Goal: Information Seeking & Learning: Learn about a topic

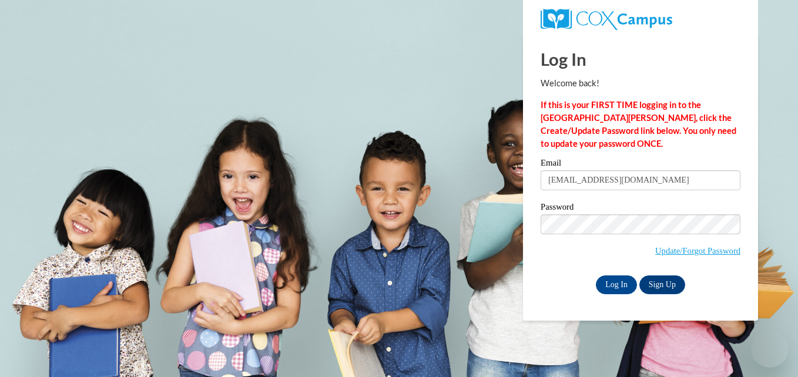
click at [668, 183] on input "katyagabriel112706@gmail.com" at bounding box center [641, 180] width 200 height 20
drag, startPoint x: 668, startPoint y: 183, endPoint x: 510, endPoint y: 198, distance: 158.8
click at [510, 198] on body "Log In Welcome back! If this is your FIRST TIME logging in to the NEW Cox Campu…" at bounding box center [399, 188] width 798 height 377
click at [557, 172] on input "Email" at bounding box center [641, 180] width 200 height 20
click at [576, 144] on p "If this is your FIRST TIME logging in to the NEW Cox Campus, click the Create/U…" at bounding box center [641, 125] width 200 height 52
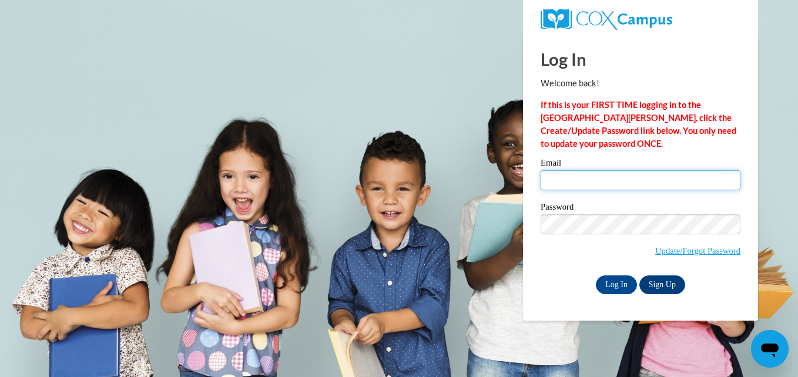
click at [591, 179] on input "Email" at bounding box center [641, 180] width 200 height 20
type input "stephaniecruz1325@gmail.com"
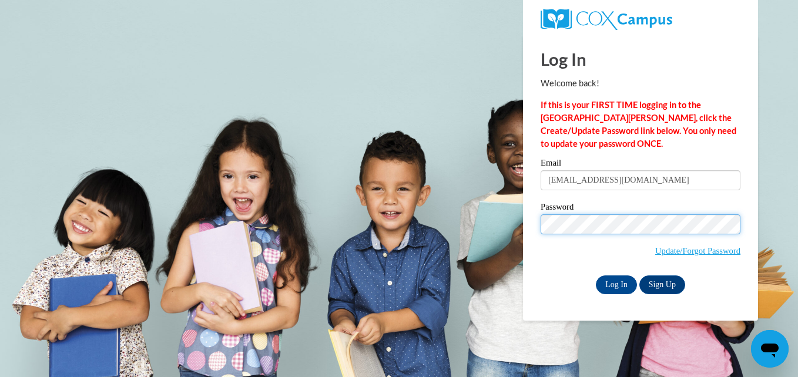
click at [596, 276] on input "Log In" at bounding box center [616, 285] width 41 height 19
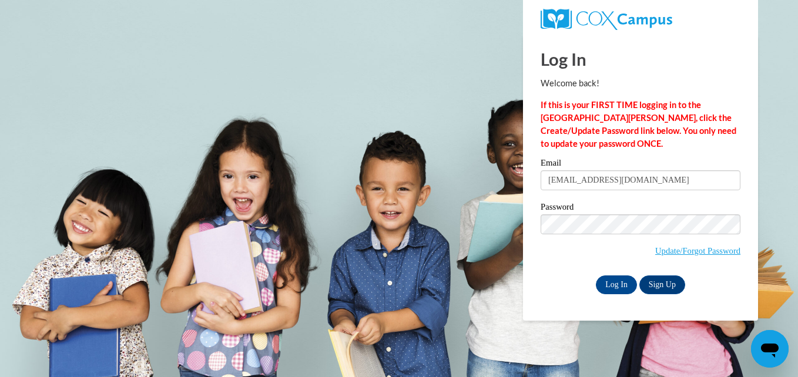
click at [778, 171] on body "Log In Welcome back! If this is your FIRST TIME logging in to the NEW Cox Campu…" at bounding box center [399, 188] width 798 height 377
click at [621, 281] on input "Log In" at bounding box center [616, 285] width 41 height 19
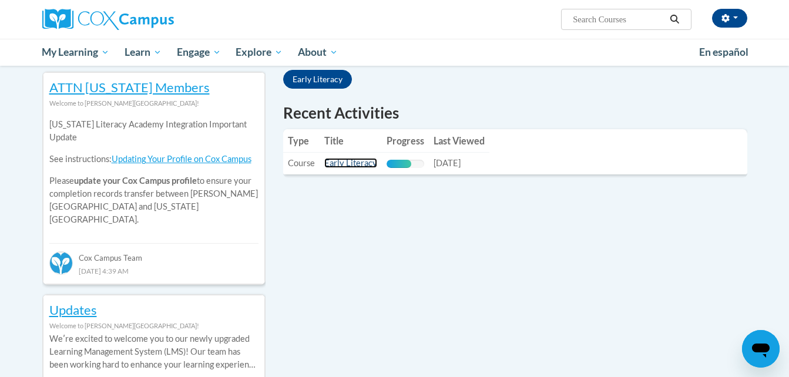
click at [333, 162] on link "Early Literacy" at bounding box center [350, 163] width 53 height 10
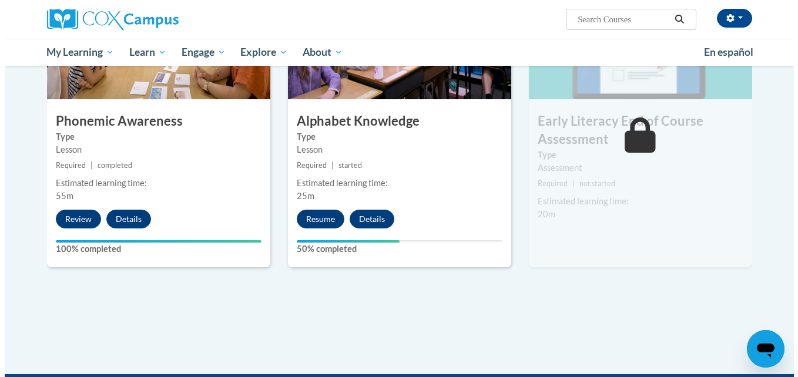
scroll to position [650, 0]
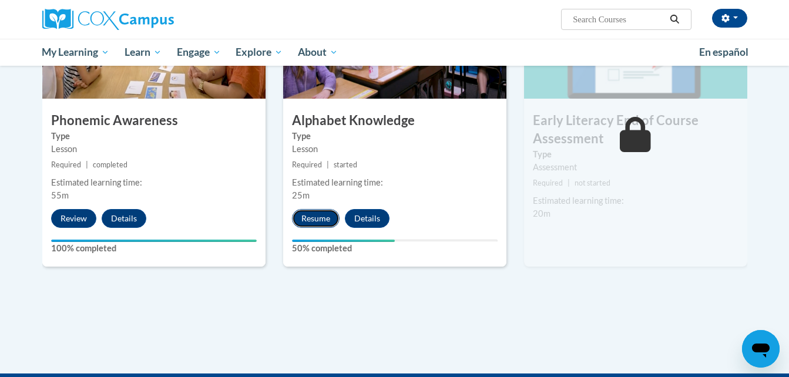
click at [302, 221] on button "Resume" at bounding box center [316, 218] width 48 height 19
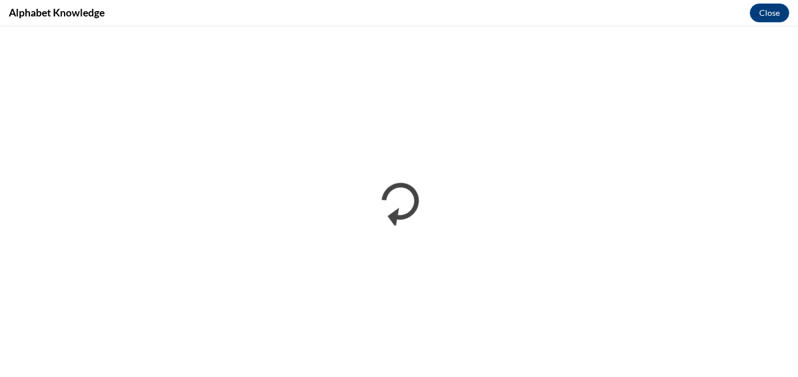
scroll to position [0, 0]
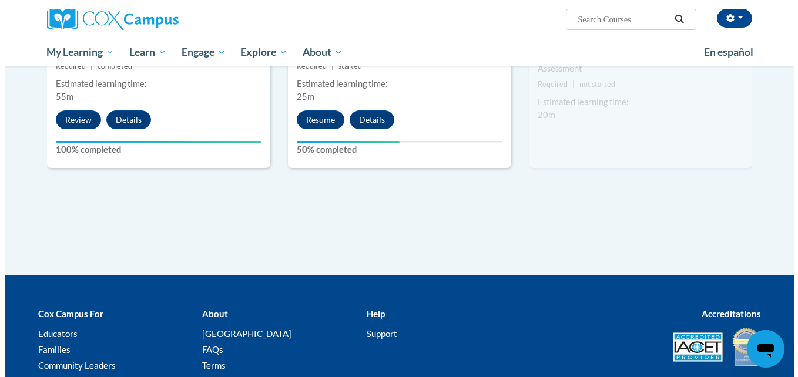
scroll to position [655, 0]
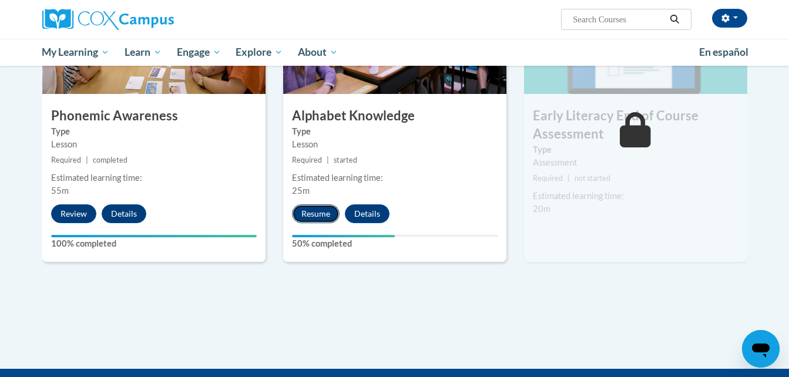
click at [322, 214] on button "Resume" at bounding box center [316, 214] width 48 height 19
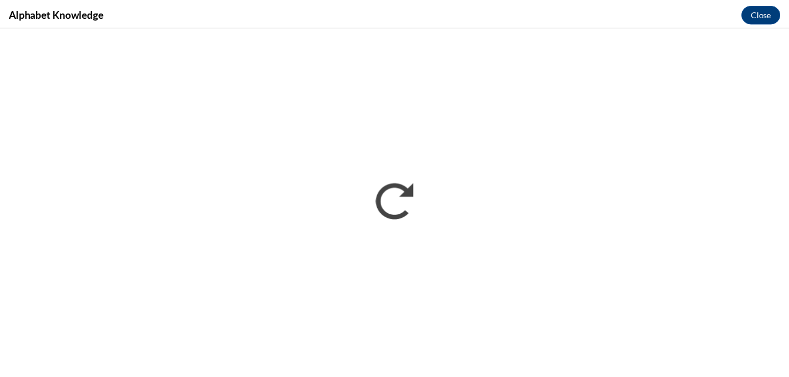
scroll to position [0, 0]
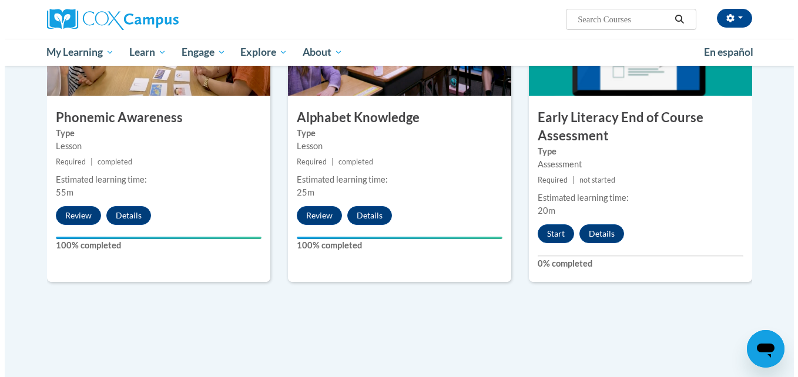
scroll to position [640, 0]
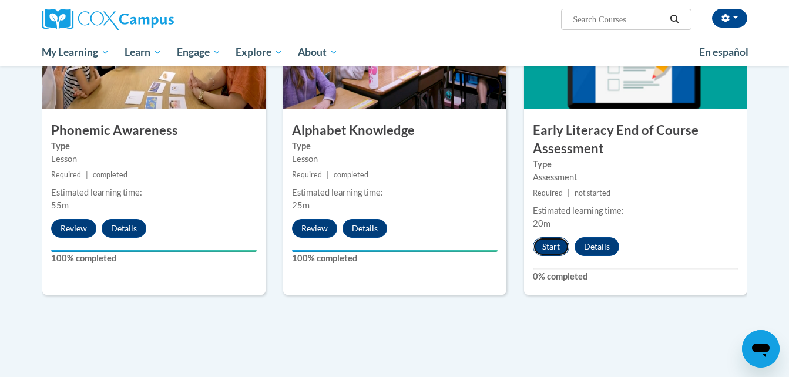
click at [541, 247] on button "Start" at bounding box center [551, 246] width 36 height 19
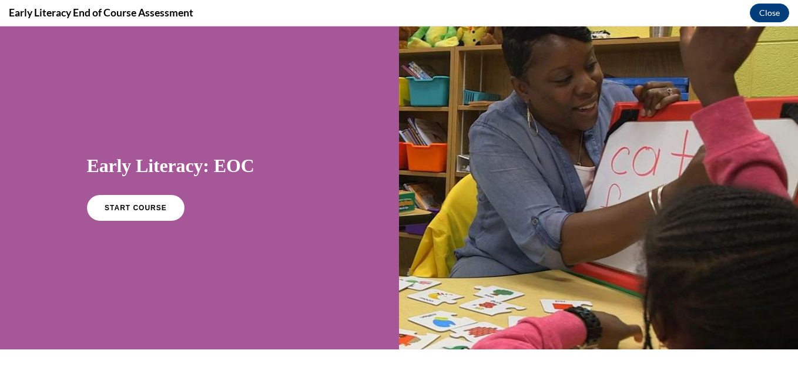
scroll to position [0, 0]
click at [144, 219] on link "START COURSE" at bounding box center [135, 208] width 102 height 27
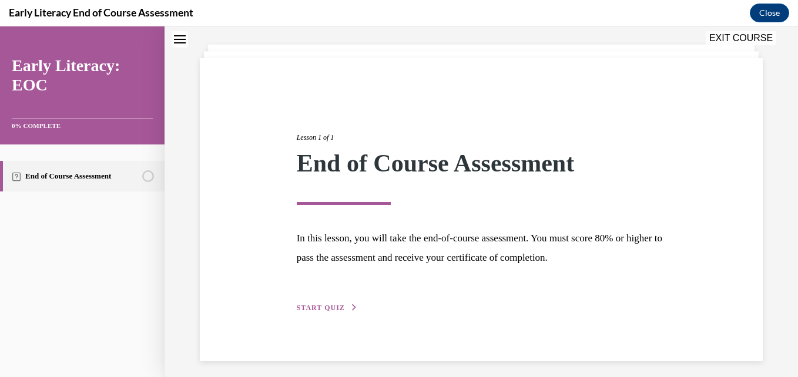
scroll to position [59, 0]
click at [309, 310] on span "START QUIZ" at bounding box center [321, 307] width 48 height 8
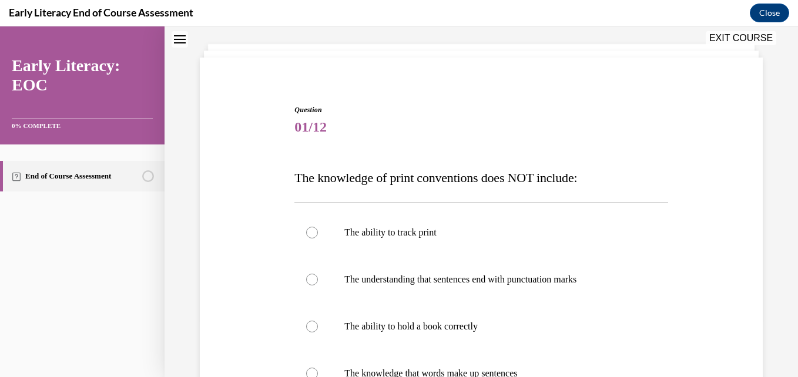
scroll to position [107, 0]
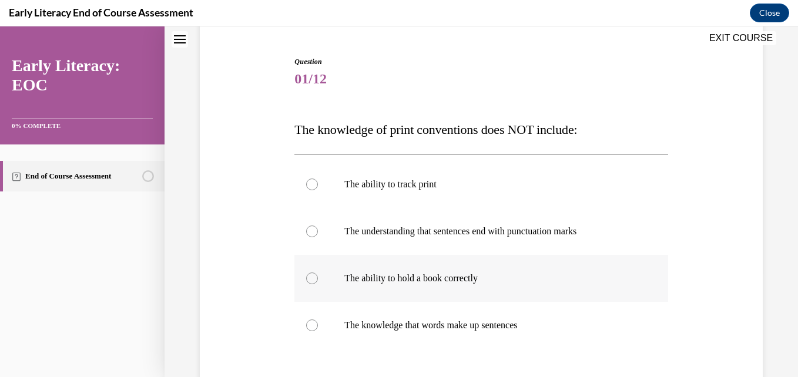
click at [478, 283] on p "The ability to hold a book correctly" at bounding box center [491, 279] width 294 height 12
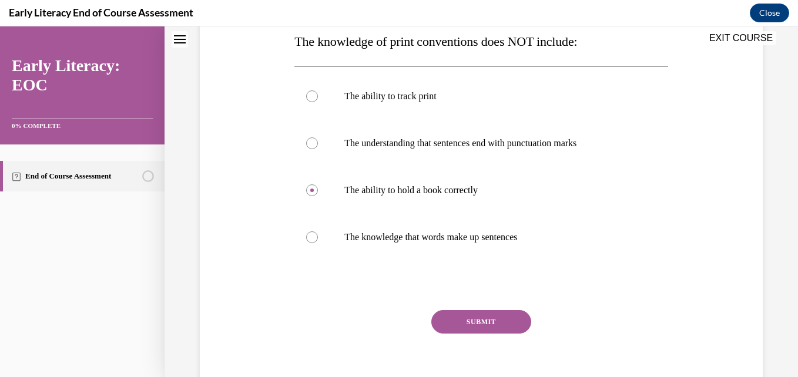
click at [442, 320] on button "SUBMIT" at bounding box center [481, 322] width 100 height 24
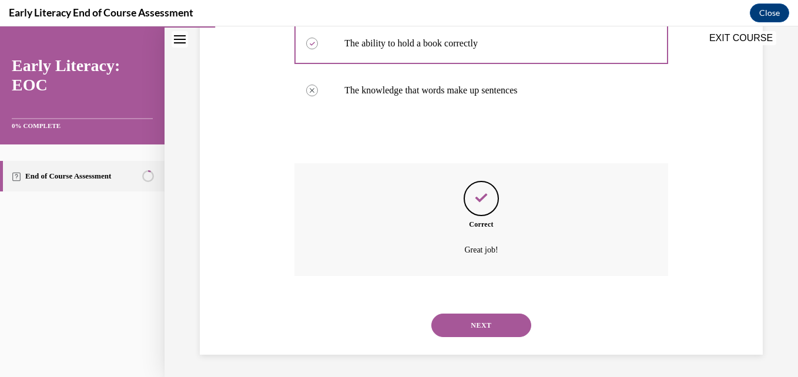
scroll to position [343, 0]
click at [444, 314] on button "NEXT" at bounding box center [481, 325] width 100 height 24
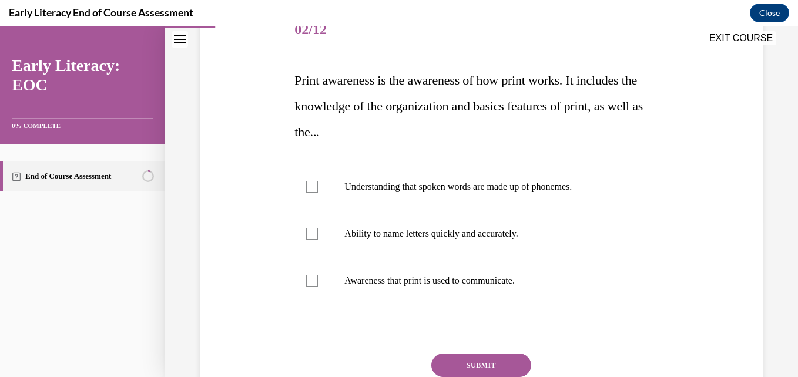
scroll to position [158, 0]
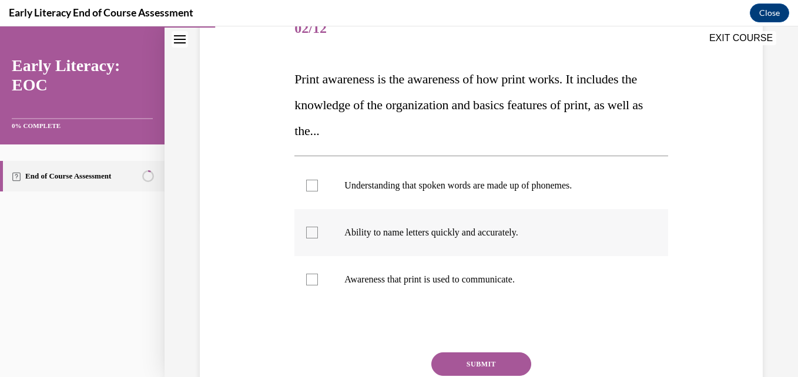
click at [351, 235] on p "Ability to name letters quickly and accurately." at bounding box center [491, 233] width 294 height 12
click at [448, 360] on button "SUBMIT" at bounding box center [481, 365] width 100 height 24
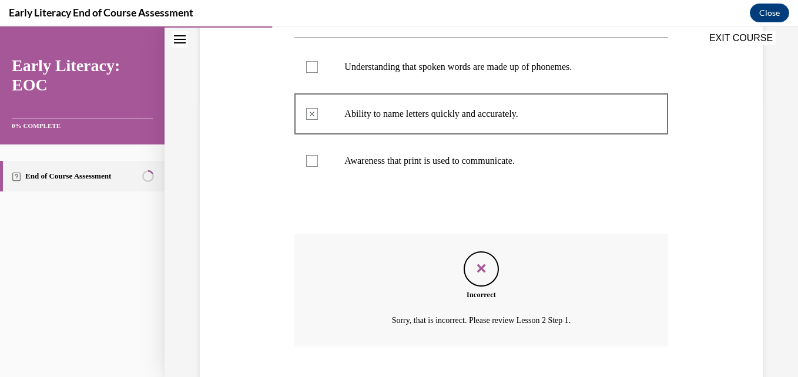
scroll to position [348, 0]
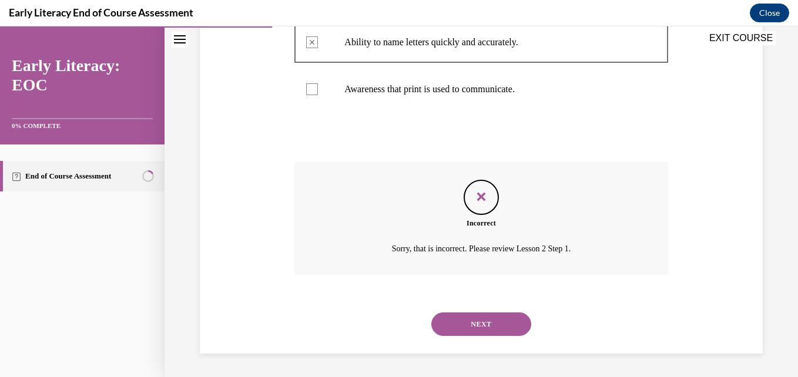
click at [489, 324] on button "NEXT" at bounding box center [481, 325] width 100 height 24
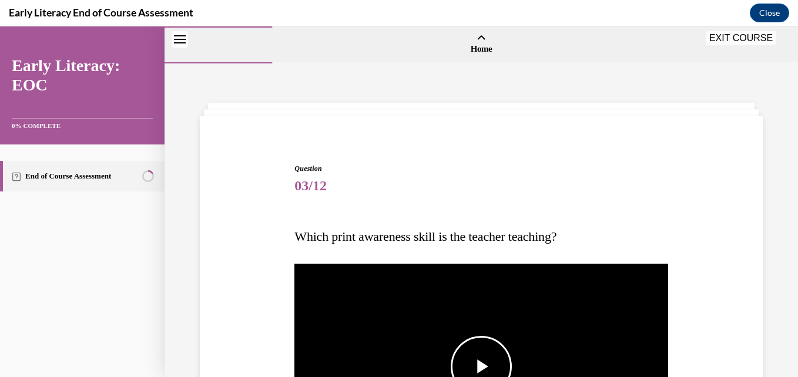
scroll to position [115, 0]
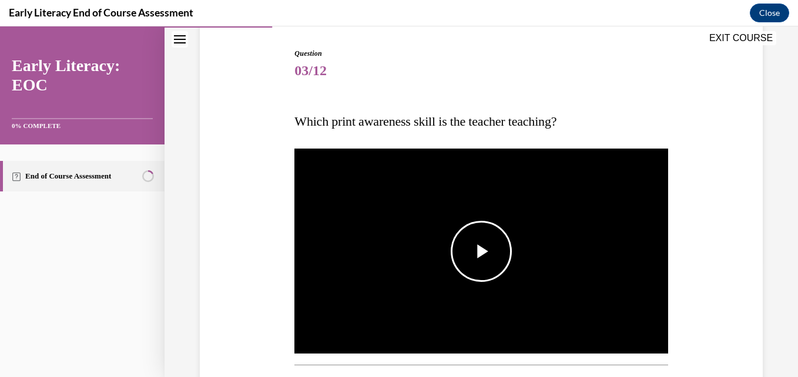
click at [481, 252] on span "Video player" at bounding box center [481, 252] width 0 height 0
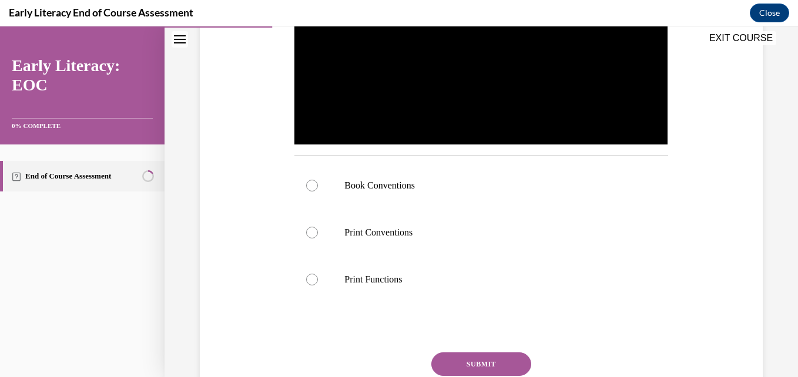
scroll to position [327, 0]
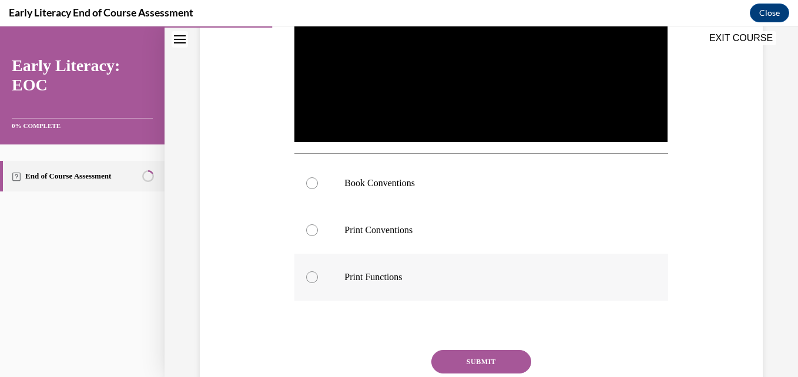
click at [429, 267] on div at bounding box center [480, 277] width 373 height 47
click at [446, 355] on button "SUBMIT" at bounding box center [481, 362] width 100 height 24
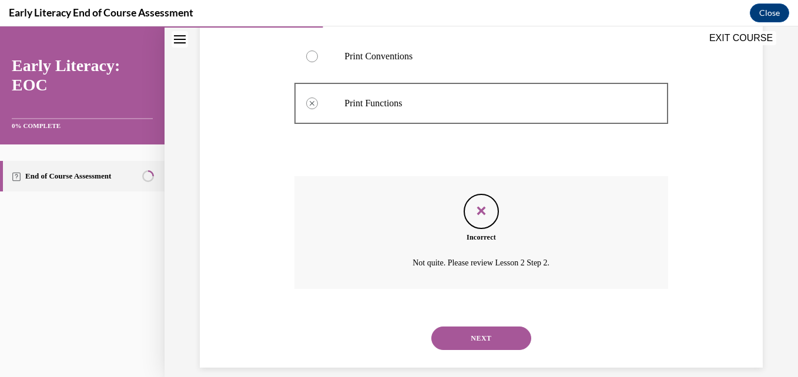
scroll to position [512, 0]
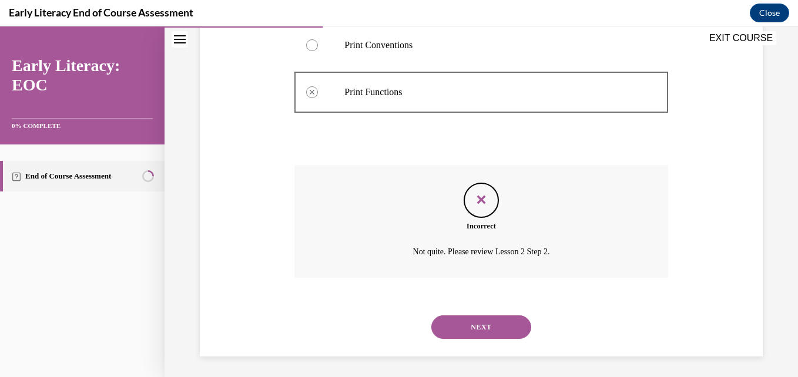
click at [458, 324] on button "NEXT" at bounding box center [481, 328] width 100 height 24
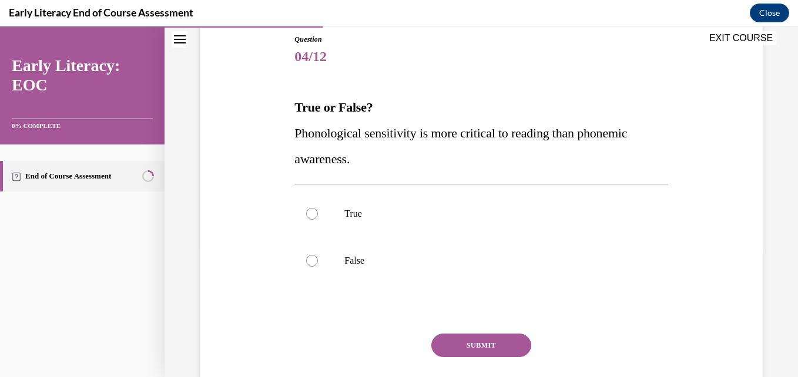
scroll to position [129, 0]
click at [420, 260] on p "False" at bounding box center [491, 261] width 294 height 12
click at [465, 341] on button "SUBMIT" at bounding box center [481, 346] width 100 height 24
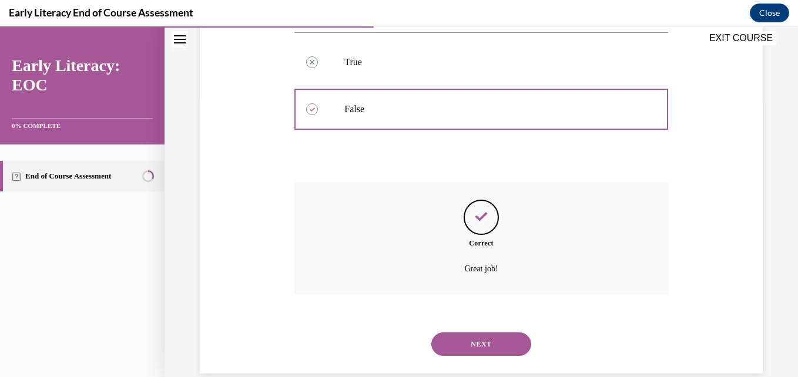
scroll to position [301, 0]
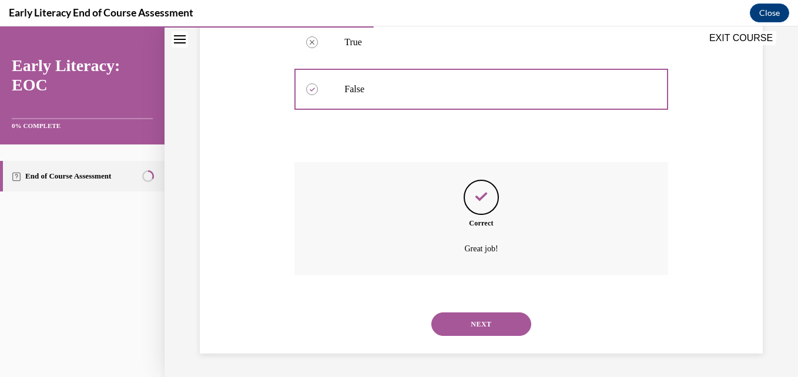
click at [477, 326] on button "NEXT" at bounding box center [481, 325] width 100 height 24
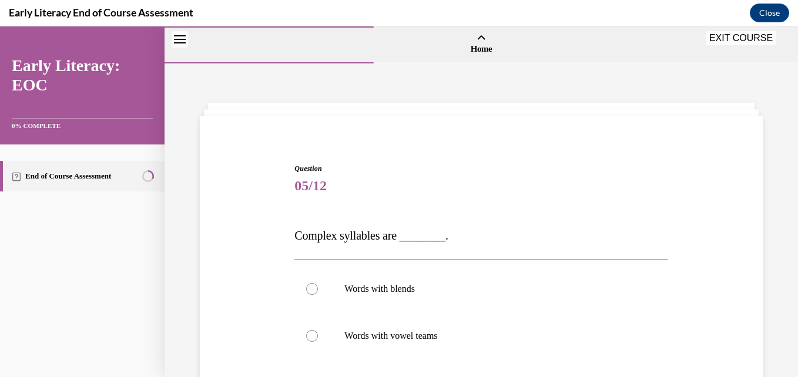
scroll to position [123, 0]
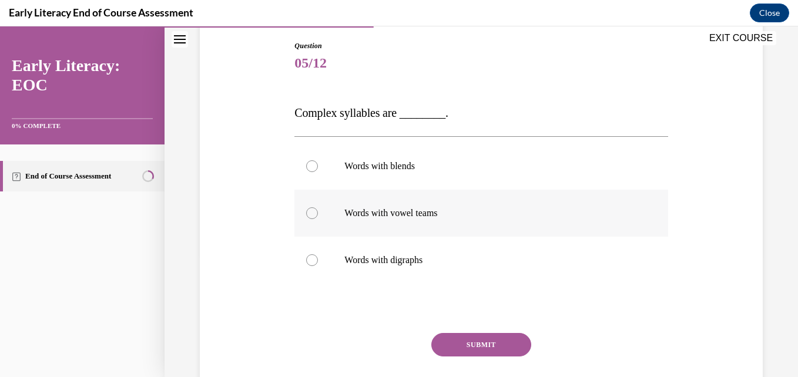
click at [463, 211] on p "Words with vowel teams" at bounding box center [491, 213] width 294 height 12
click at [447, 343] on button "SUBMIT" at bounding box center [481, 345] width 100 height 24
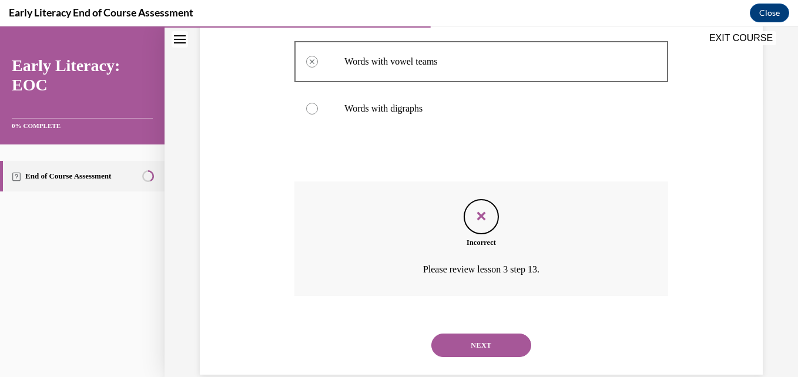
scroll to position [296, 0]
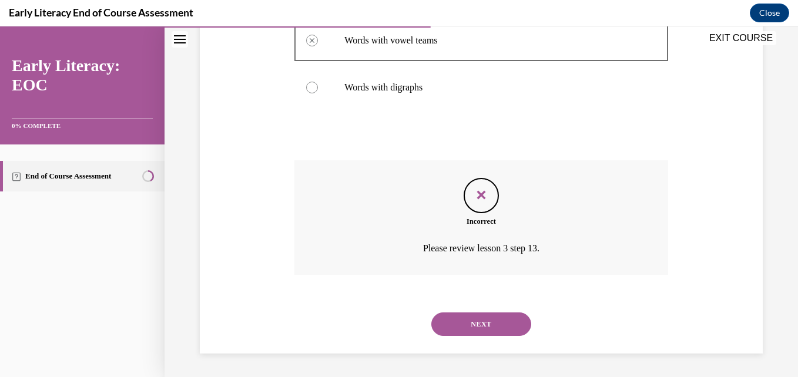
click at [439, 332] on button "NEXT" at bounding box center [481, 325] width 100 height 24
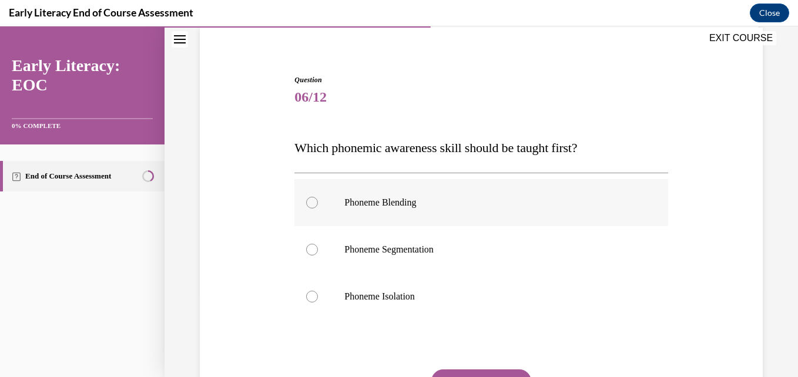
scroll to position [120, 0]
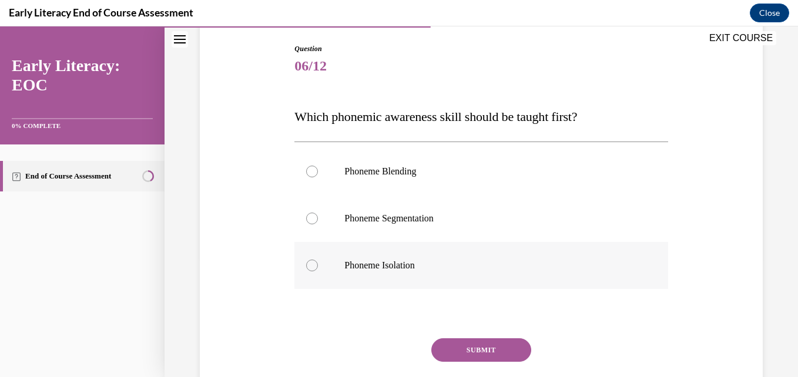
click at [427, 257] on div at bounding box center [480, 265] width 373 height 47
click at [455, 347] on button "SUBMIT" at bounding box center [481, 351] width 100 height 24
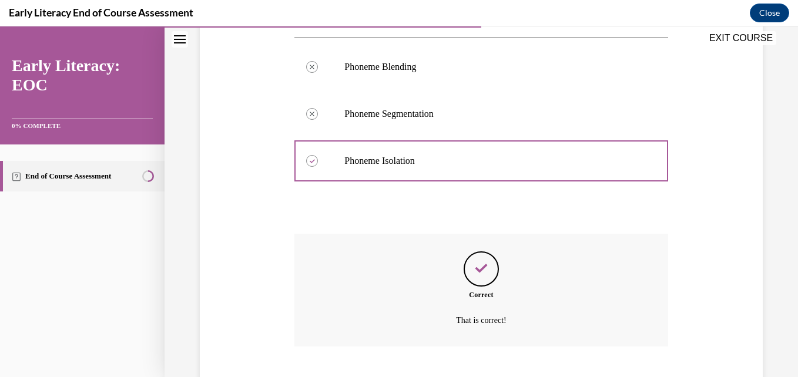
scroll to position [296, 0]
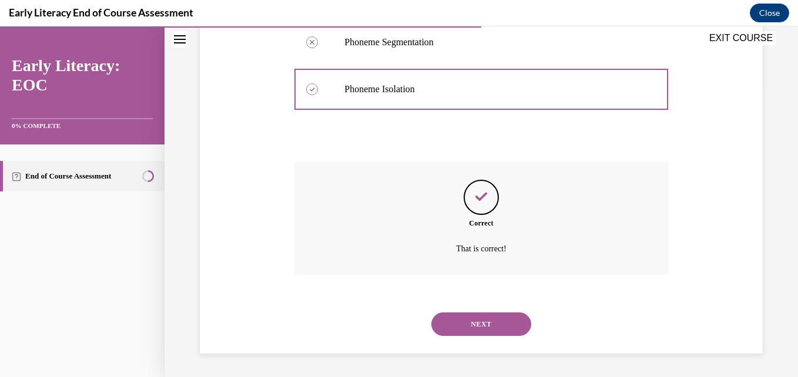
click at [455, 316] on button "NEXT" at bounding box center [481, 325] width 100 height 24
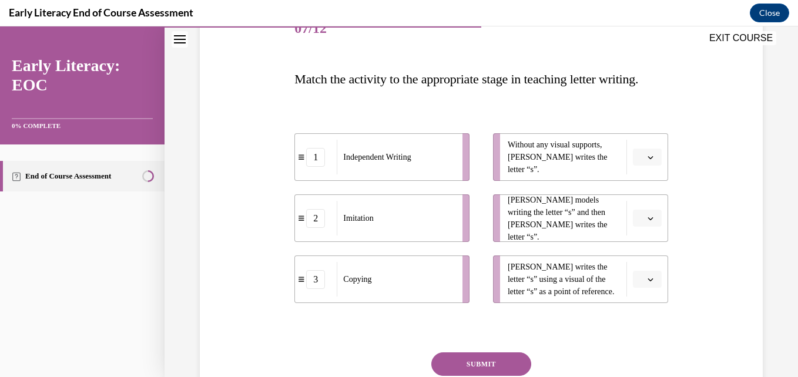
scroll to position [177, 0]
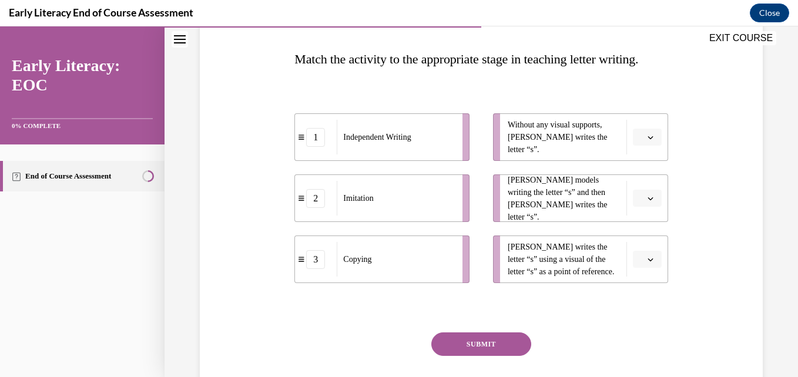
click at [648, 200] on icon "button" at bounding box center [650, 198] width 5 height 3
click at [648, 202] on icon "button" at bounding box center [651, 198] width 6 height 6
click at [647, 142] on span "button" at bounding box center [651, 137] width 8 height 8
click at [635, 207] on div "1" at bounding box center [638, 213] width 29 height 24
click at [638, 207] on button "button" at bounding box center [647, 199] width 29 height 18
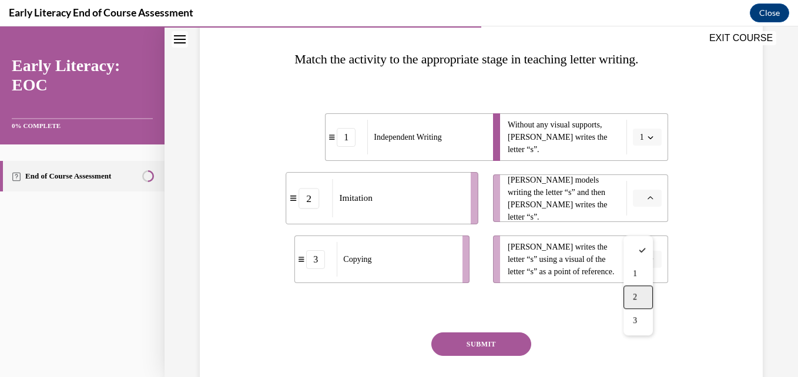
click at [632, 300] on div "2" at bounding box center [638, 298] width 29 height 24
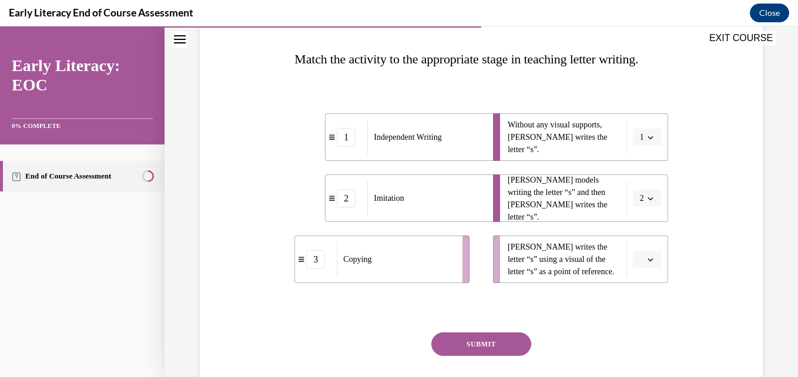
click at [642, 269] on button "button" at bounding box center [647, 260] width 29 height 18
click at [640, 262] on div "3" at bounding box center [638, 259] width 29 height 24
click at [487, 356] on button "SUBMIT" at bounding box center [481, 345] width 100 height 24
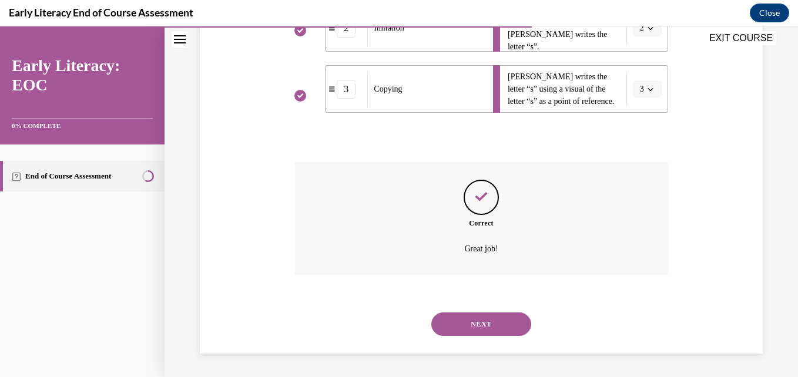
scroll to position [374, 0]
click at [478, 329] on button "NEXT" at bounding box center [481, 325] width 100 height 24
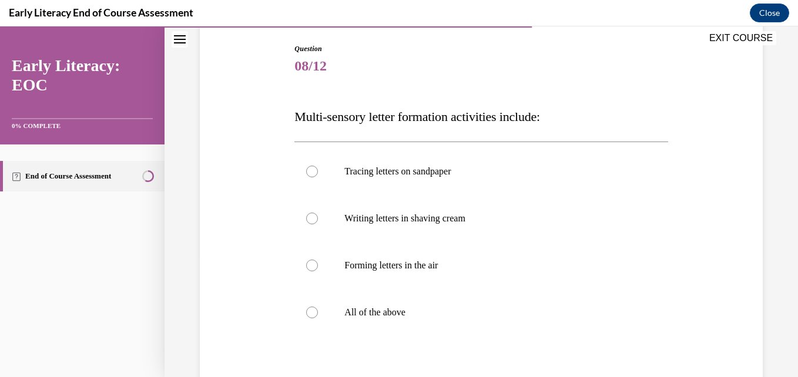
scroll to position [126, 0]
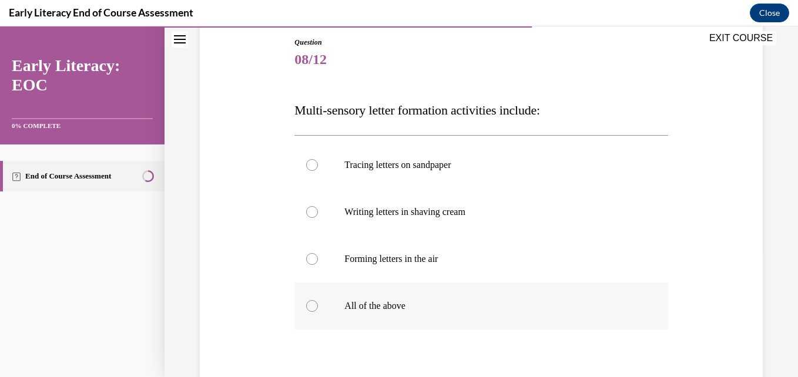
click at [433, 304] on p "All of the above" at bounding box center [491, 306] width 294 height 12
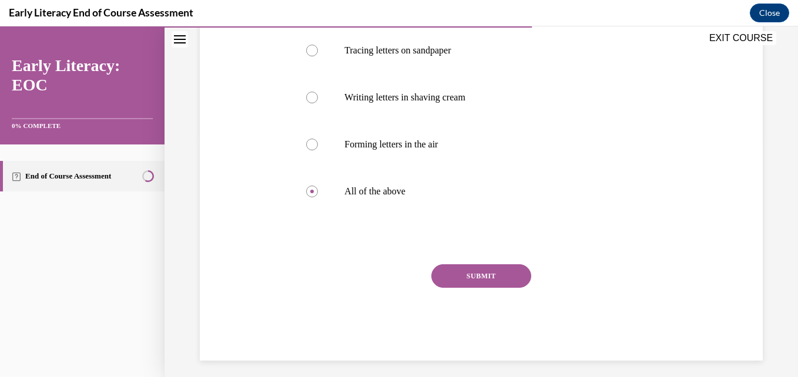
scroll to position [242, 0]
drag, startPoint x: 463, startPoint y: 257, endPoint x: 454, endPoint y: 267, distance: 12.9
click at [454, 267] on div "Question 08/12 Multi-sensory letter formation activities include: Tracing lette…" at bounding box center [480, 141] width 373 height 438
click at [454, 267] on button "SUBMIT" at bounding box center [481, 276] width 100 height 24
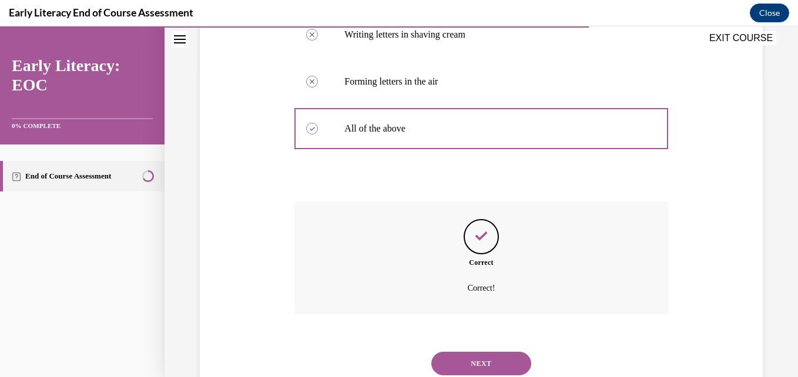
scroll to position [343, 0]
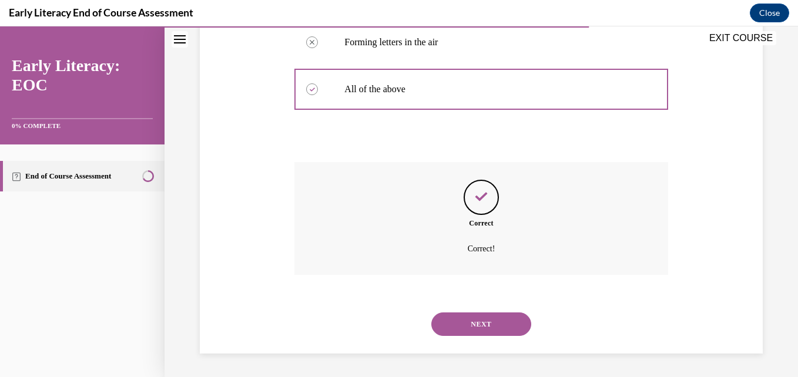
click at [467, 323] on button "NEXT" at bounding box center [481, 325] width 100 height 24
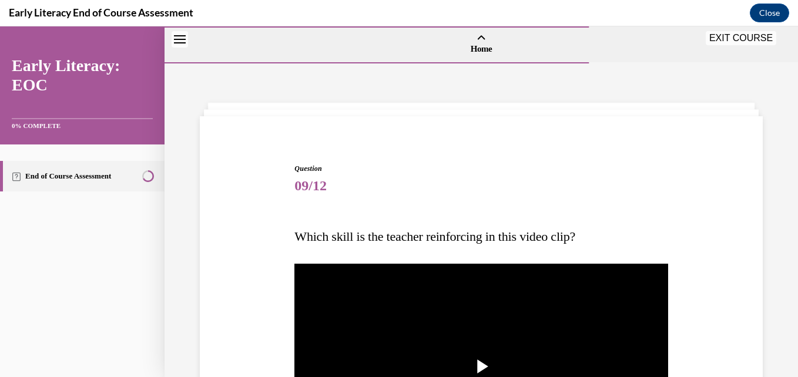
scroll to position [119, 0]
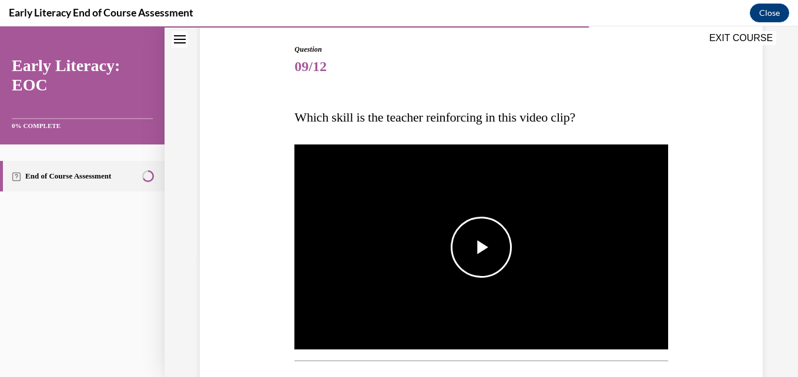
click at [481, 247] on span "Video player" at bounding box center [481, 247] width 0 height 0
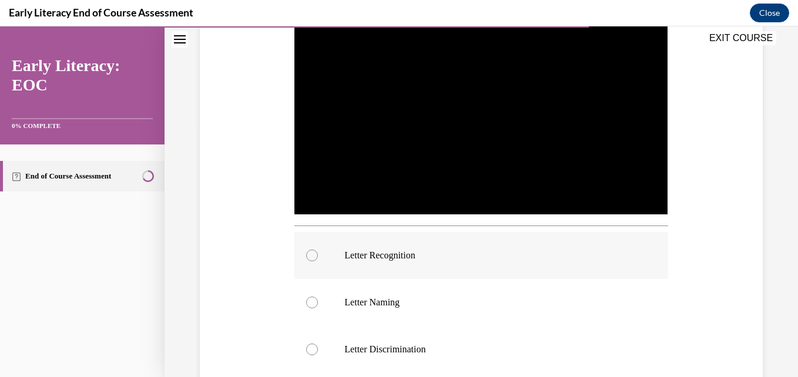
scroll to position [254, 0]
click at [480, 250] on p "Letter Recognition" at bounding box center [491, 256] width 294 height 12
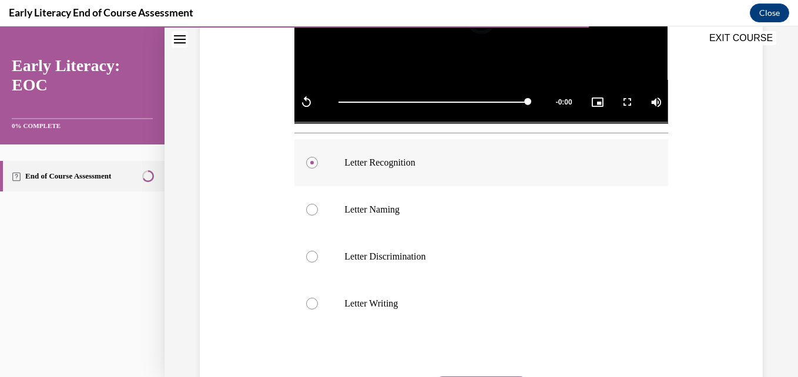
scroll to position [349, 0]
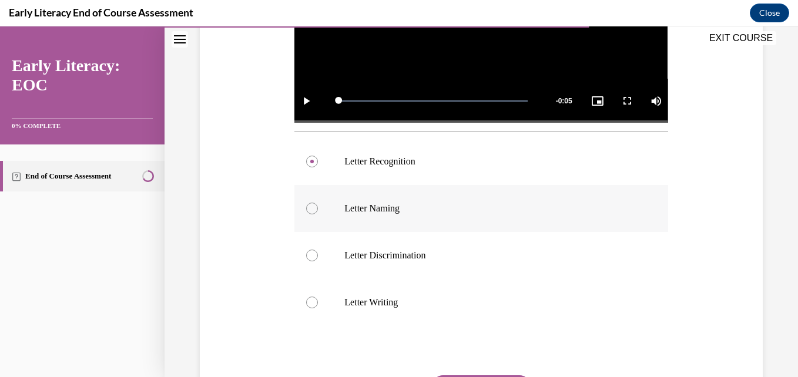
click at [464, 224] on div at bounding box center [480, 208] width 373 height 47
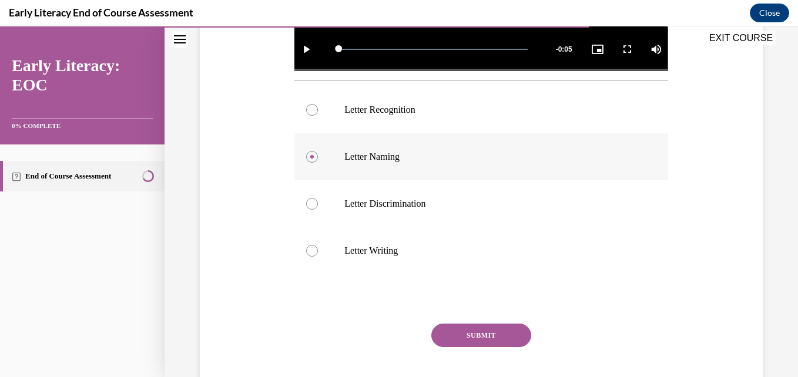
scroll to position [426, 0]
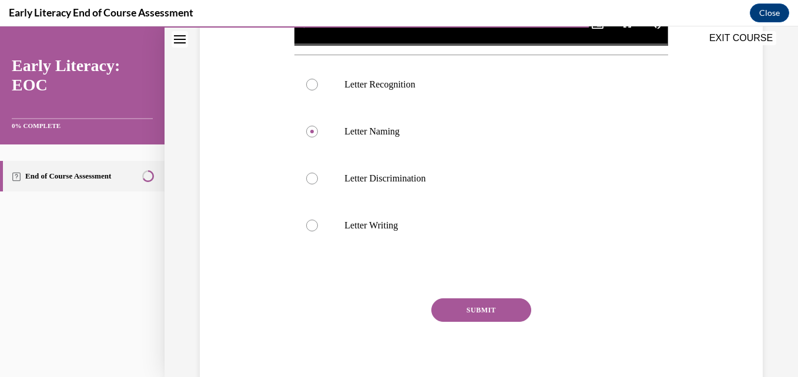
click at [461, 309] on button "SUBMIT" at bounding box center [481, 311] width 100 height 24
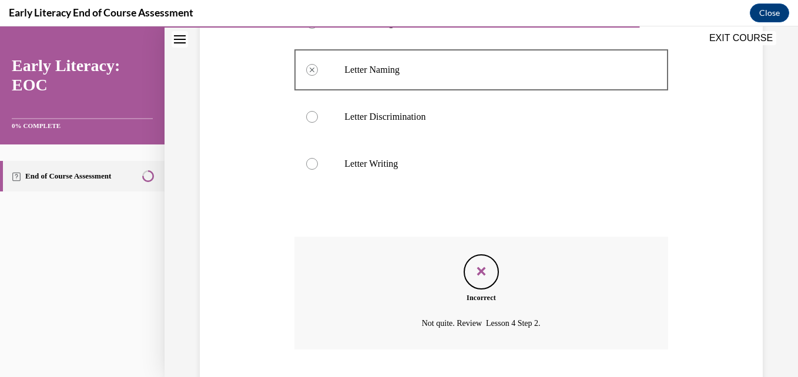
scroll to position [559, 0]
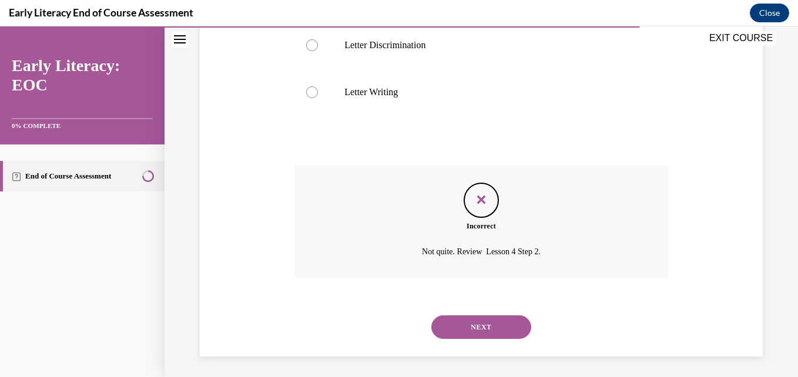
click at [457, 316] on button "NEXT" at bounding box center [481, 328] width 100 height 24
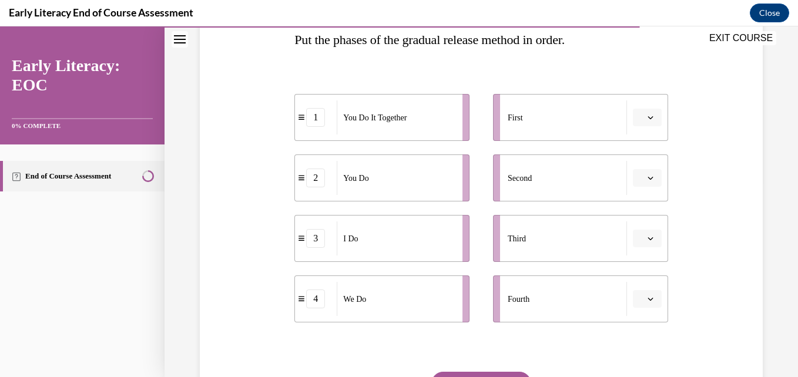
scroll to position [198, 0]
click at [642, 123] on button "button" at bounding box center [647, 117] width 29 height 18
click at [643, 77] on div "1 You Do It Together 2 You Do 3 I Do 4 We Do First Second Third Fourth" at bounding box center [480, 195] width 373 height 252
click at [640, 119] on span "Please select an option" at bounding box center [642, 116] width 4 height 12
click at [633, 206] on div "3" at bounding box center [638, 214] width 29 height 24
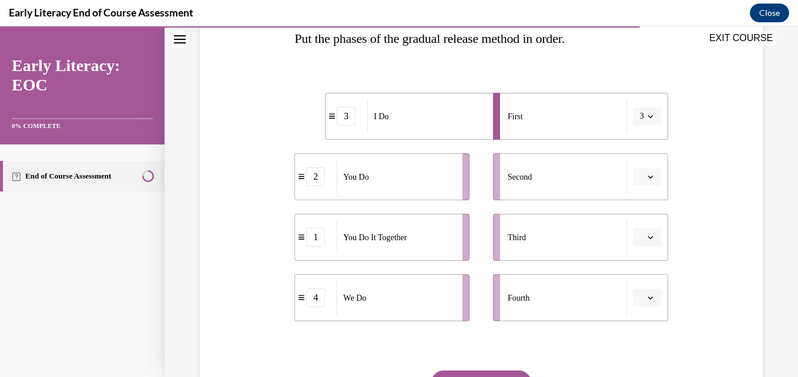
click at [647, 179] on span "button" at bounding box center [651, 177] width 8 height 8
click at [636, 244] on div "2" at bounding box center [638, 251] width 29 height 24
click at [640, 242] on button "button" at bounding box center [647, 238] width 29 height 18
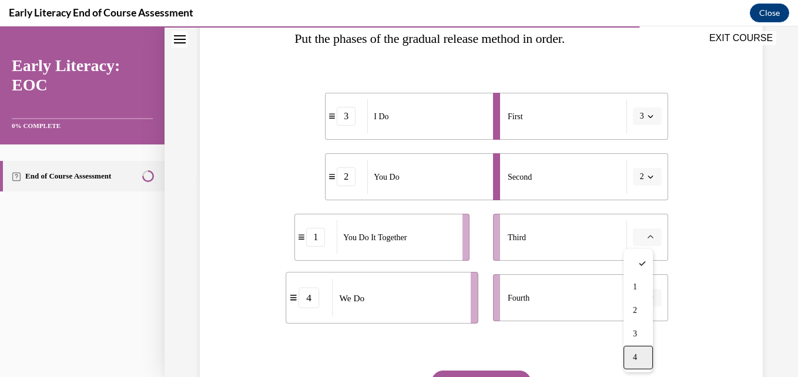
click at [639, 352] on div "4" at bounding box center [638, 358] width 29 height 24
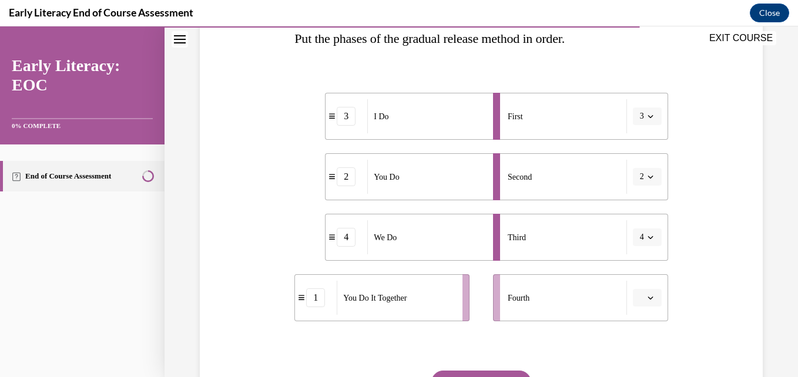
click at [638, 292] on button "button" at bounding box center [647, 298] width 29 height 18
click at [634, 280] on div "4" at bounding box center [638, 272] width 29 height 24
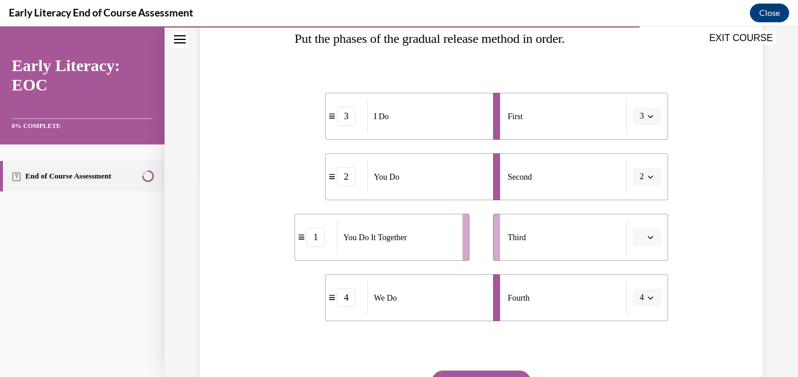
click at [647, 234] on span "button" at bounding box center [651, 237] width 8 height 8
click at [681, 236] on div "Question 10/12 Put the phases of the gradual release method in order. 3 I Do 2 …" at bounding box center [481, 198] width 569 height 537
click at [638, 237] on button "button" at bounding box center [647, 238] width 29 height 18
click at [634, 351] on div "4" at bounding box center [638, 358] width 29 height 24
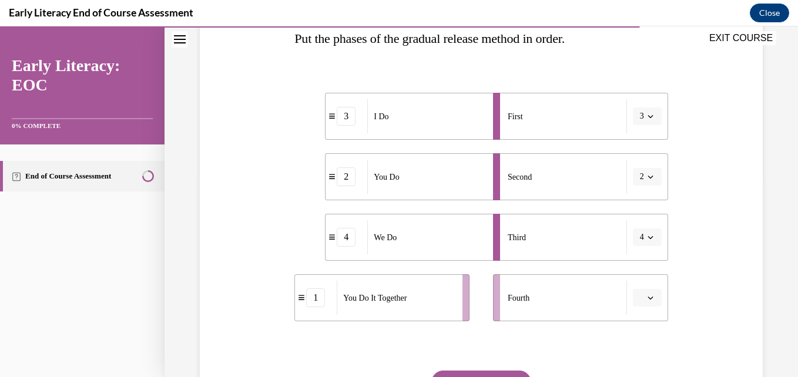
click at [648, 299] on icon "button" at bounding box center [651, 298] width 6 height 6
click at [637, 210] on div "1" at bounding box center [638, 201] width 29 height 24
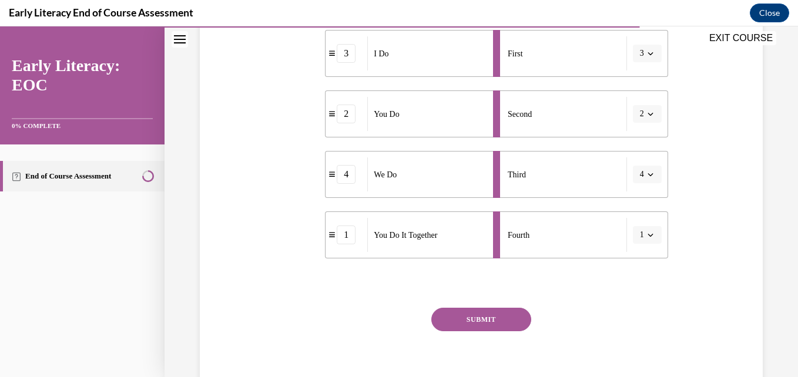
scroll to position [262, 0]
click at [493, 326] on button "SUBMIT" at bounding box center [481, 319] width 100 height 24
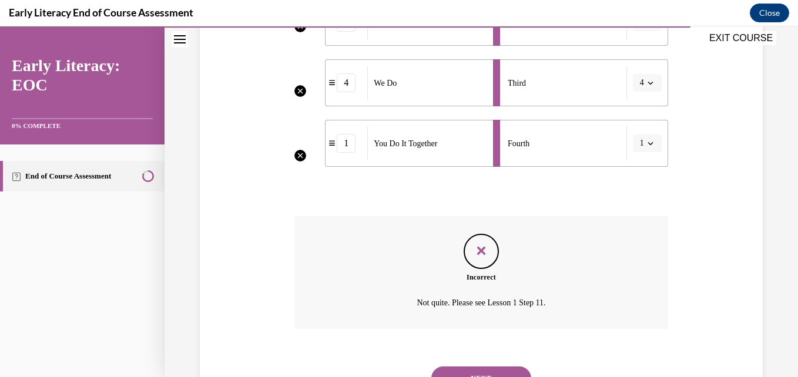
scroll to position [405, 0]
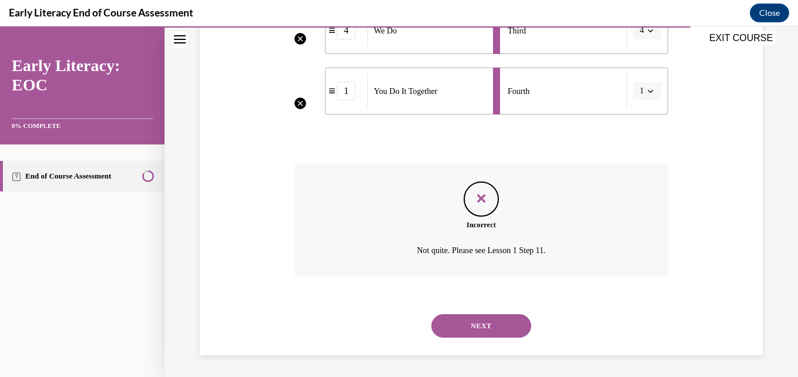
click at [474, 327] on button "NEXT" at bounding box center [481, 326] width 100 height 24
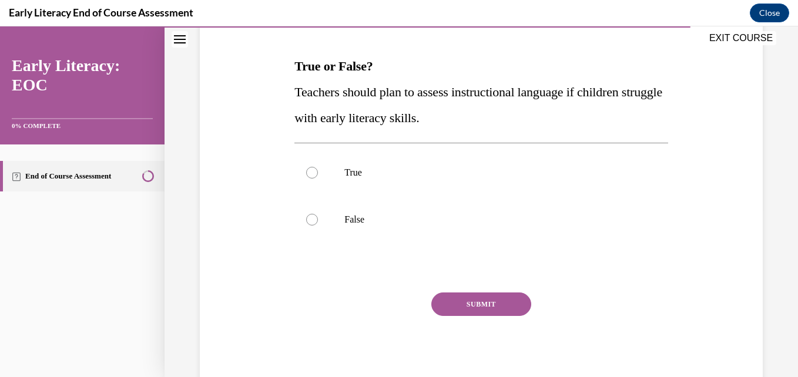
scroll to position [180, 0]
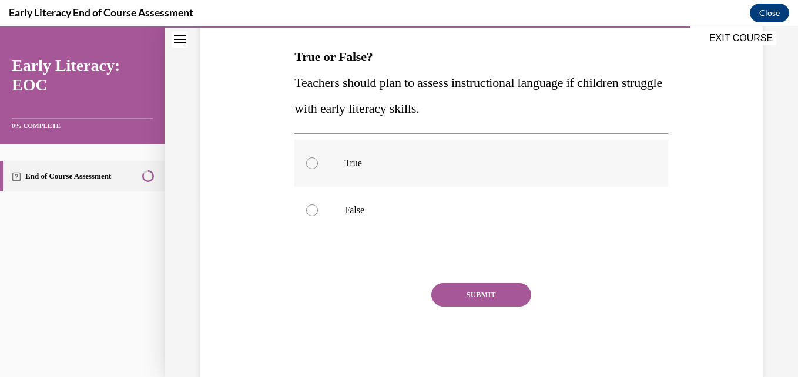
click at [391, 174] on div at bounding box center [480, 163] width 373 height 47
click at [440, 290] on button "SUBMIT" at bounding box center [481, 295] width 100 height 24
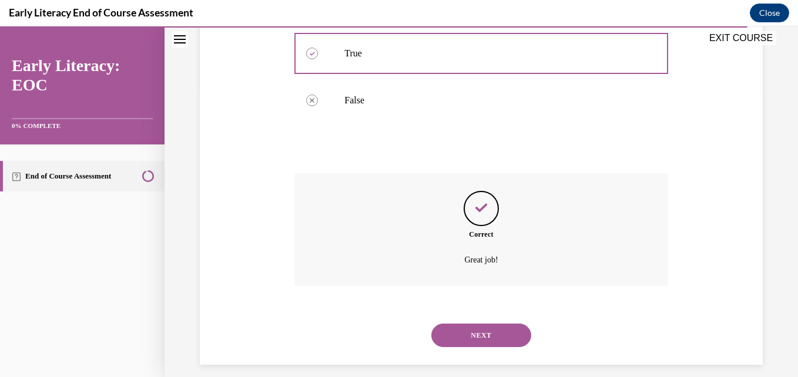
scroll to position [301, 0]
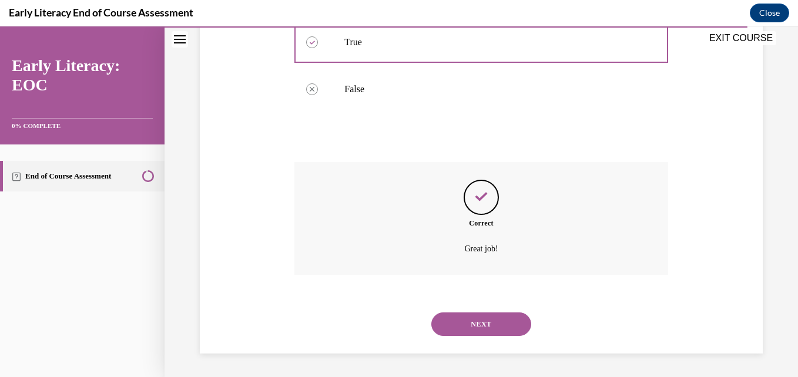
click at [440, 316] on button "NEXT" at bounding box center [481, 325] width 100 height 24
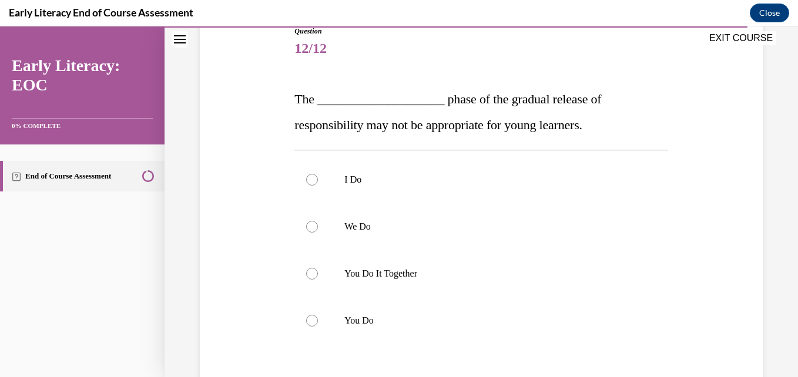
scroll to position [138, 0]
click at [360, 323] on p "You Do" at bounding box center [491, 320] width 294 height 12
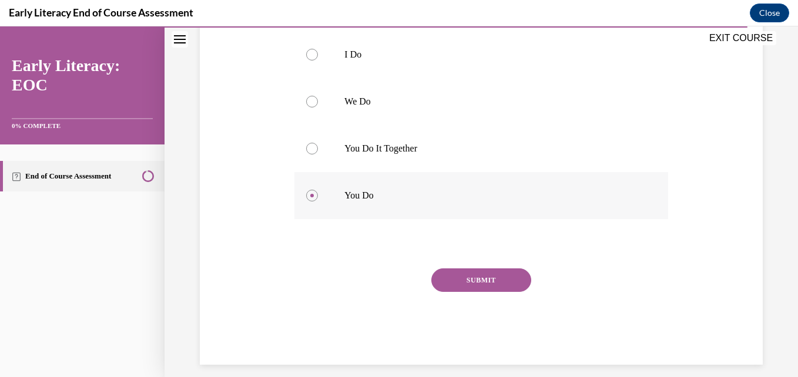
scroll to position [264, 0]
click at [460, 277] on button "SUBMIT" at bounding box center [481, 279] width 100 height 24
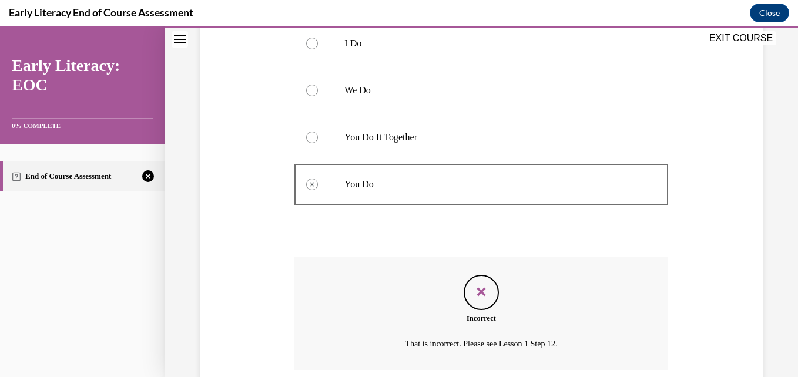
scroll to position [369, 0]
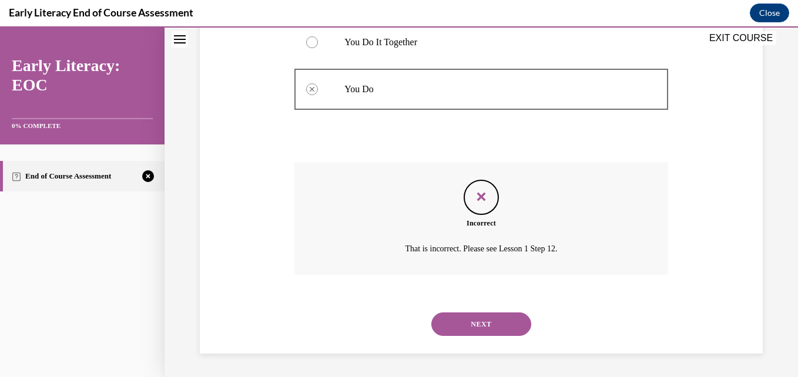
click at [443, 324] on button "NEXT" at bounding box center [481, 325] width 100 height 24
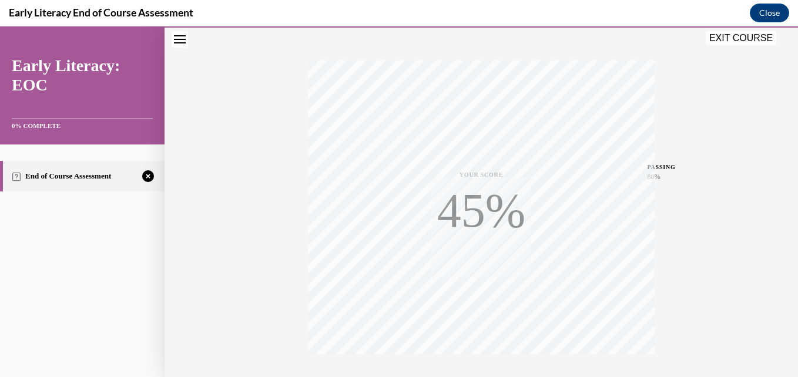
scroll to position [252, 0]
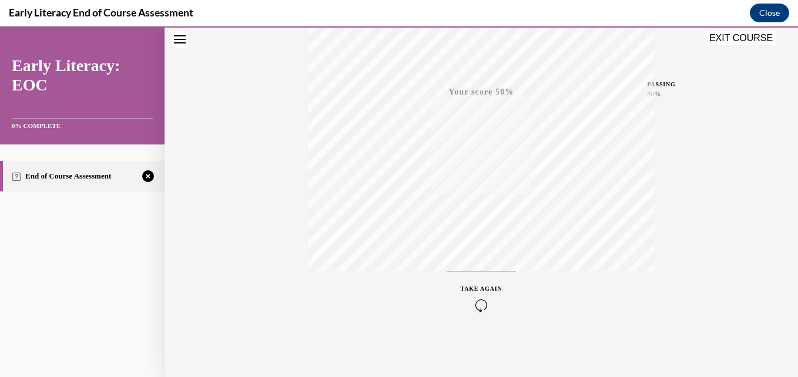
click at [478, 305] on icon "button" at bounding box center [482, 305] width 42 height 13
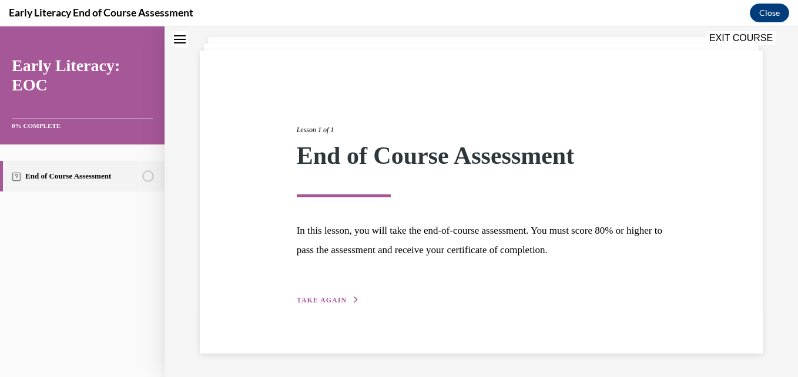
scroll to position [65, 0]
click at [336, 299] on span "TAKE AGAIN" at bounding box center [322, 301] width 50 height 8
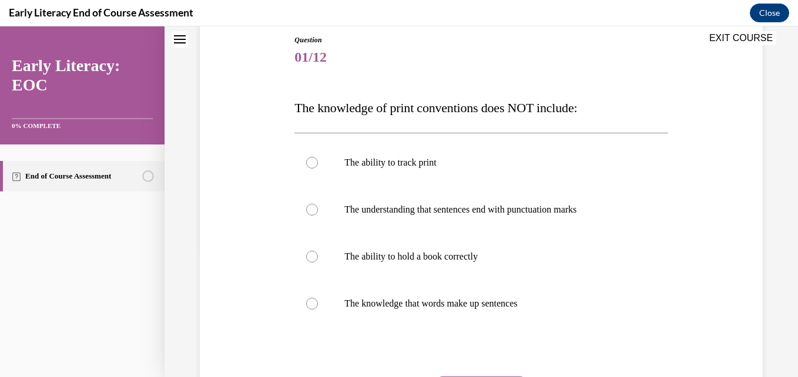
scroll to position [129, 0]
click at [357, 236] on div at bounding box center [480, 256] width 373 height 47
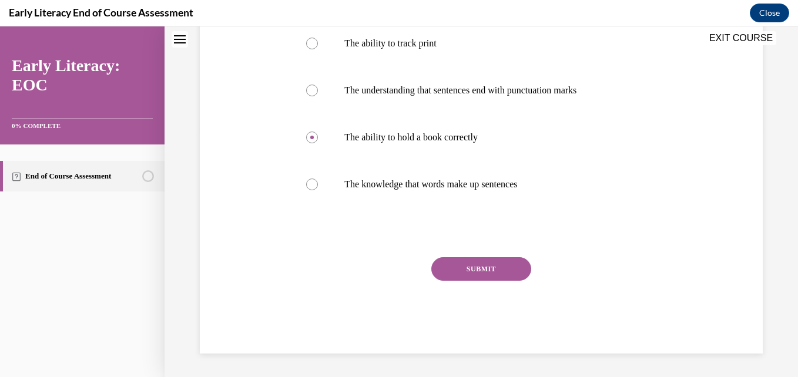
click at [461, 265] on button "SUBMIT" at bounding box center [481, 269] width 100 height 24
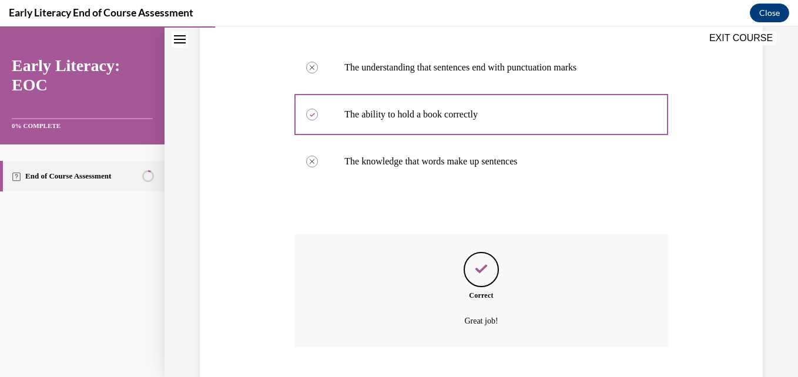
scroll to position [343, 0]
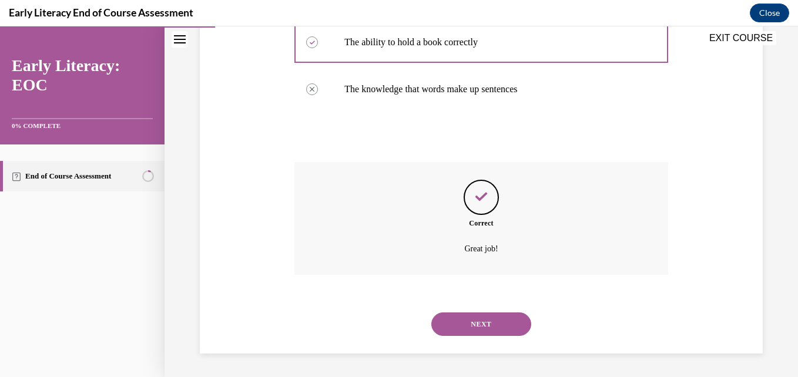
click at [477, 319] on button "NEXT" at bounding box center [481, 325] width 100 height 24
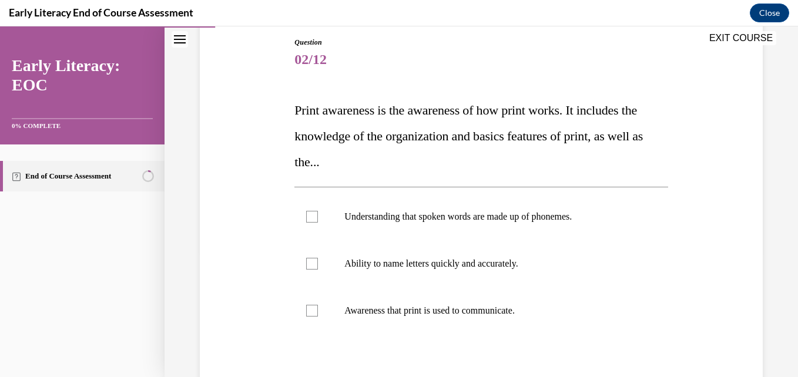
scroll to position [128, 0]
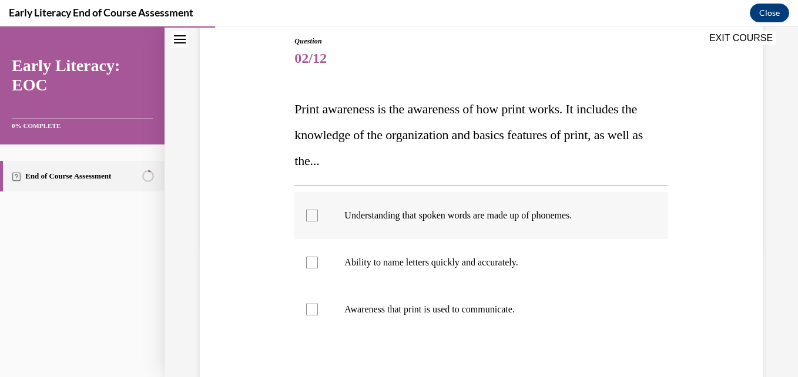
click at [482, 222] on div at bounding box center [480, 215] width 373 height 47
drag, startPoint x: 453, startPoint y: 290, endPoint x: 414, endPoint y: 183, distance: 113.6
click at [414, 183] on div "Question 02/12 Print awareness is the awareness of how print works. It includes…" at bounding box center [480, 257] width 373 height 443
click at [389, 306] on p "Awareness that print is used to communicate." at bounding box center [491, 310] width 294 height 12
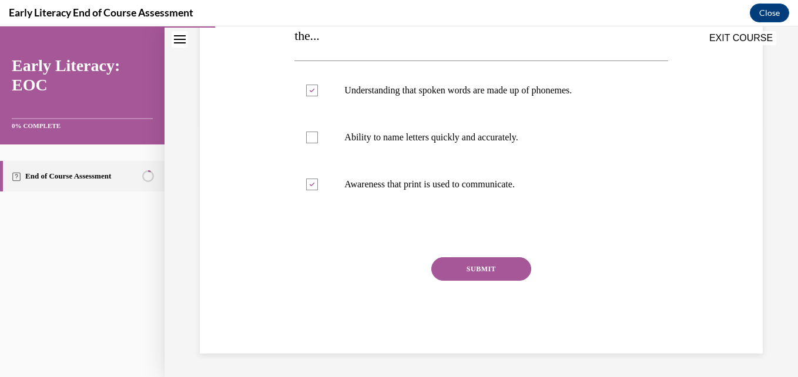
click at [454, 271] on button "SUBMIT" at bounding box center [481, 269] width 100 height 24
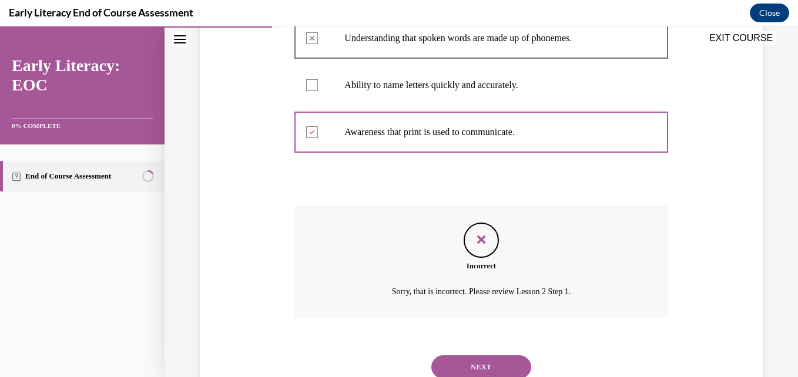
scroll to position [305, 0]
click at [454, 356] on button "NEXT" at bounding box center [481, 368] width 100 height 24
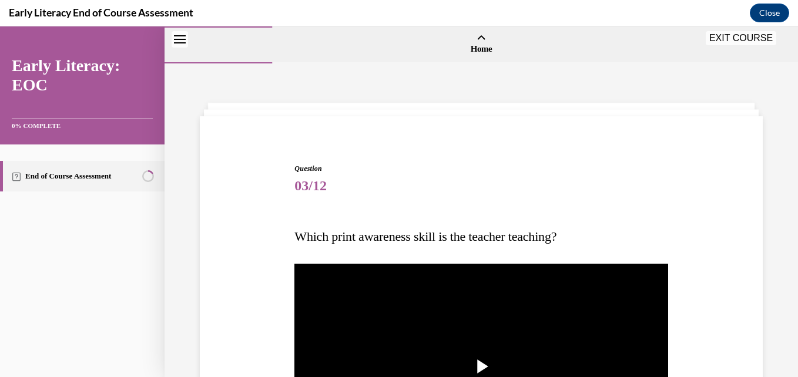
scroll to position [69, 0]
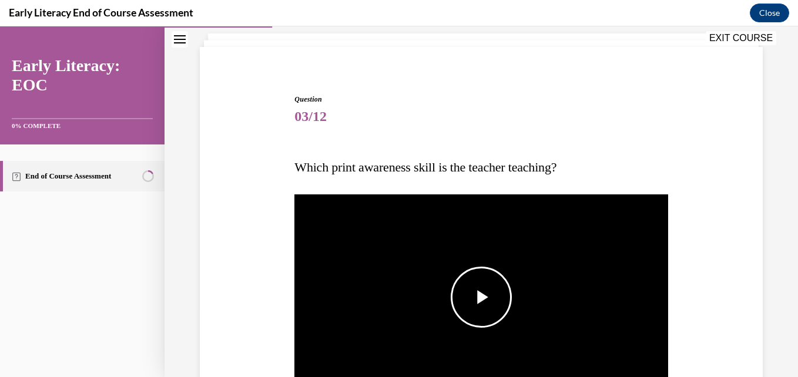
click at [469, 326] on img "Video player" at bounding box center [480, 297] width 373 height 210
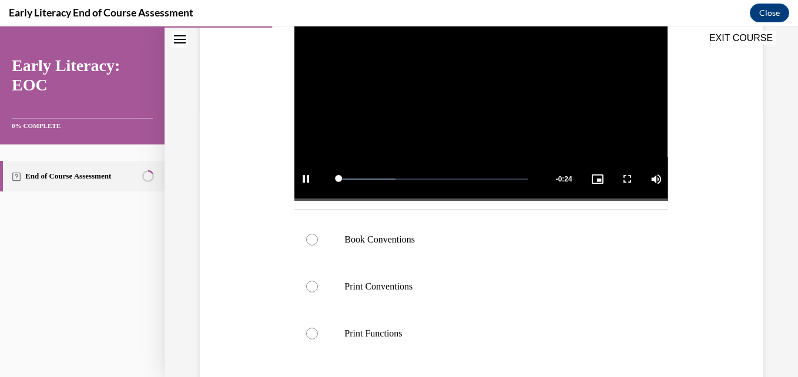
scroll to position [283, 0]
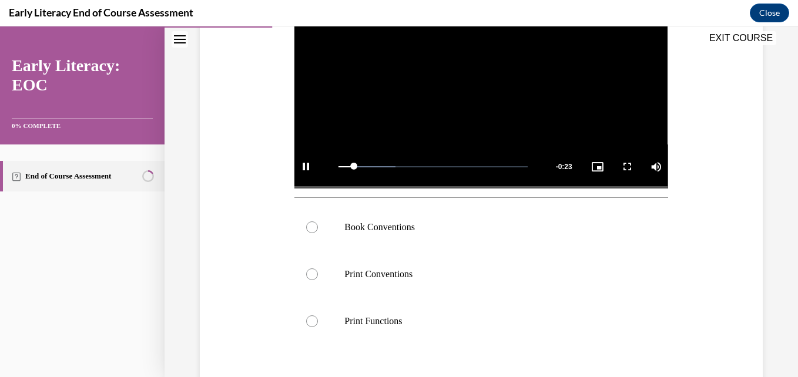
click at [419, 116] on video "Video player" at bounding box center [480, 84] width 373 height 210
click at [400, 286] on div at bounding box center [480, 274] width 373 height 47
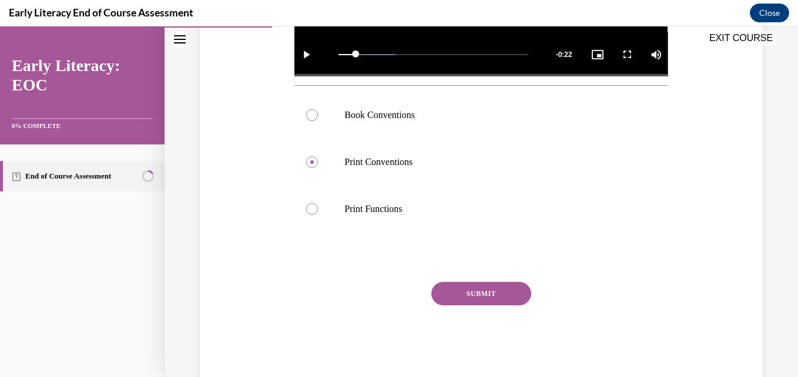
click at [458, 295] on button "SUBMIT" at bounding box center [481, 294] width 100 height 24
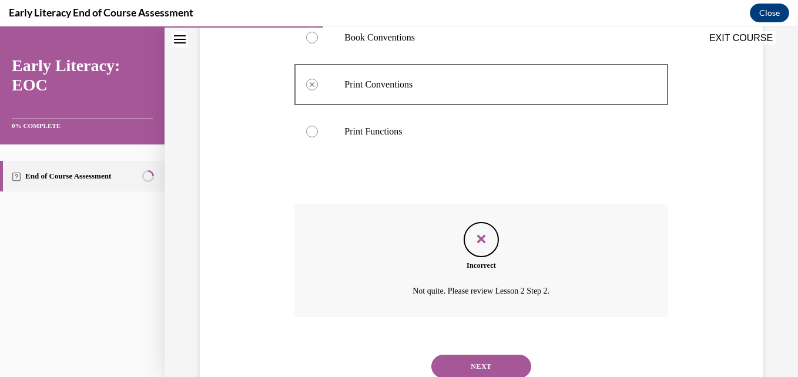
scroll to position [512, 0]
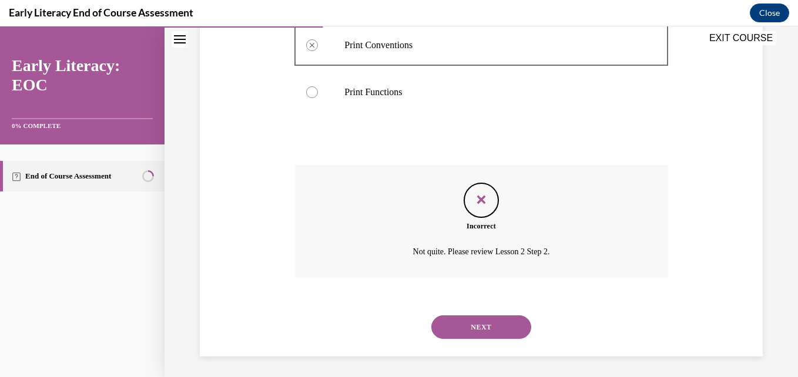
click at [450, 317] on button "NEXT" at bounding box center [481, 328] width 100 height 24
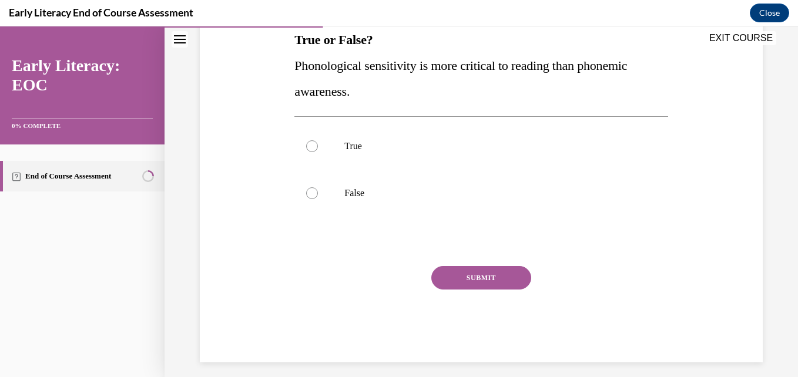
scroll to position [199, 0]
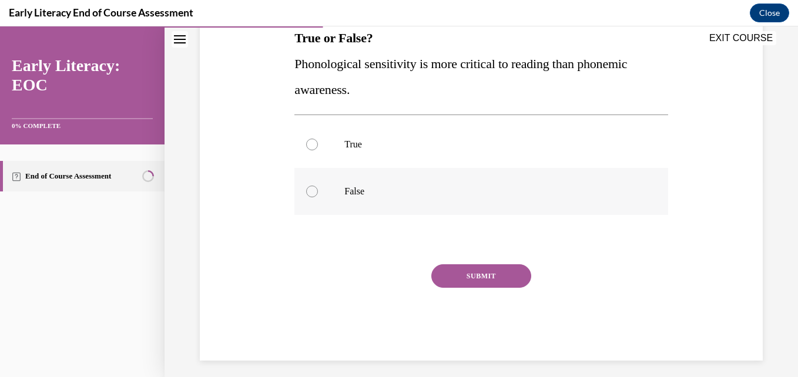
click at [450, 173] on div at bounding box center [480, 191] width 373 height 47
click at [446, 272] on button "SUBMIT" at bounding box center [481, 276] width 100 height 24
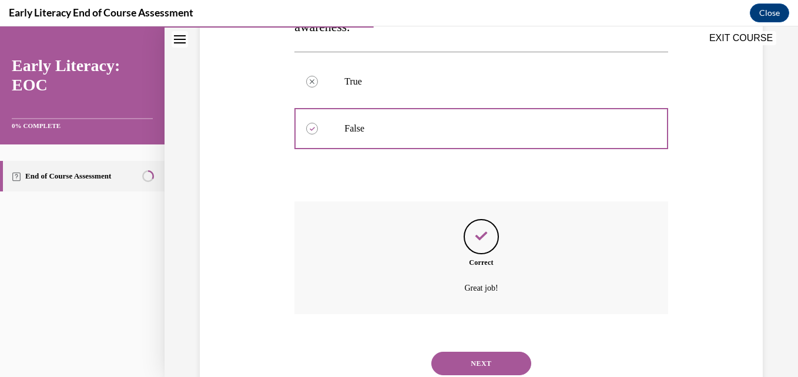
scroll to position [301, 0]
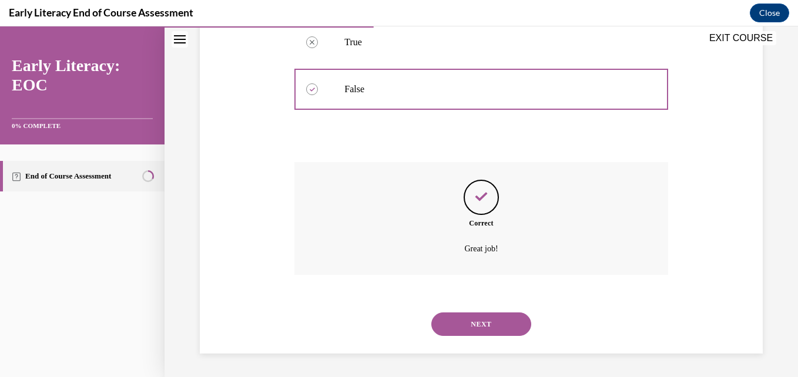
click at [463, 329] on button "NEXT" at bounding box center [481, 325] width 100 height 24
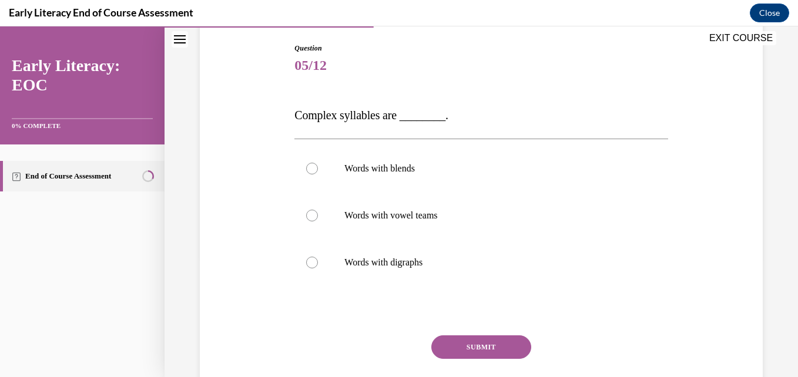
scroll to position [125, 0]
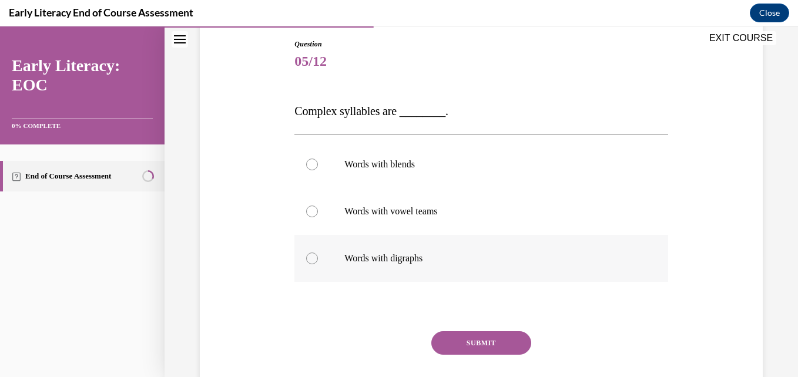
click at [409, 264] on p "Words with digraphs" at bounding box center [491, 259] width 294 height 12
click at [446, 345] on button "SUBMIT" at bounding box center [481, 343] width 100 height 24
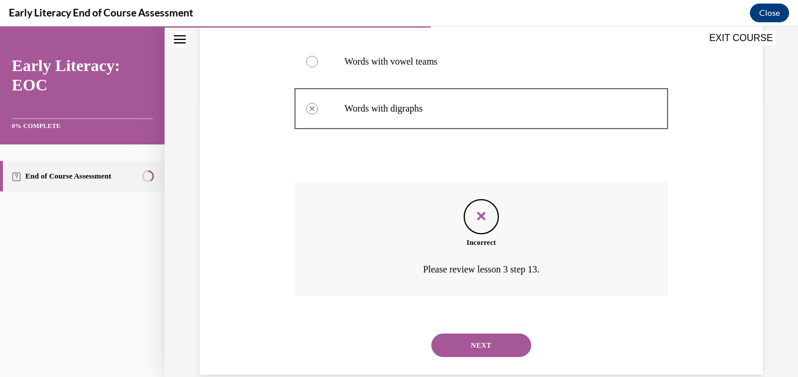
scroll to position [296, 0]
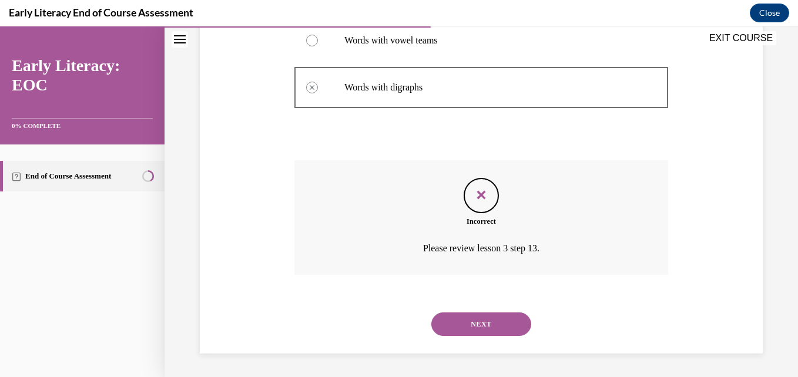
click at [455, 319] on button "NEXT" at bounding box center [481, 325] width 100 height 24
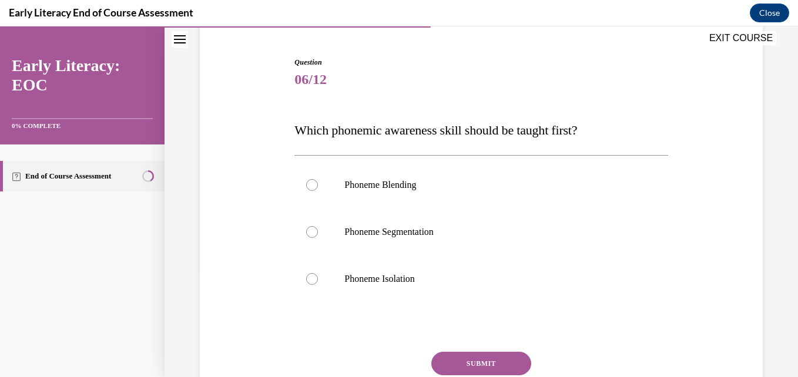
scroll to position [107, 0]
click at [745, 31] on button "EXIT COURSE" at bounding box center [741, 38] width 71 height 14
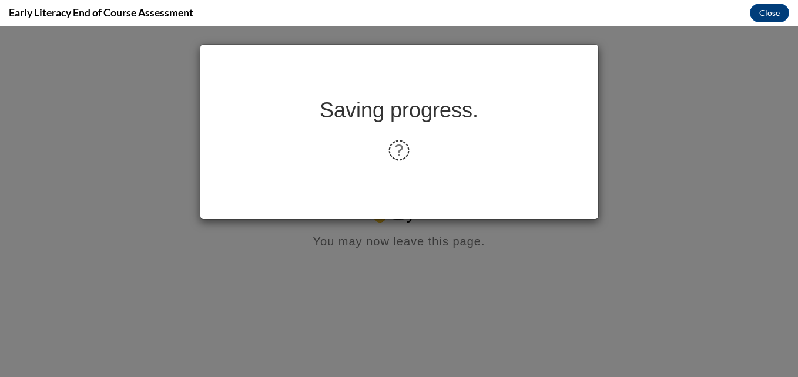
scroll to position [0, 0]
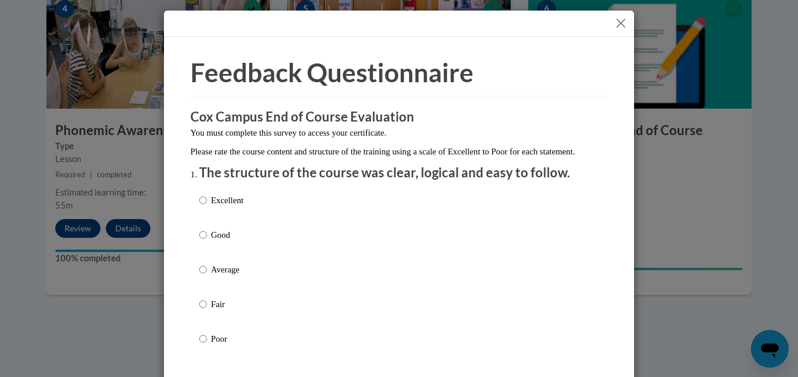
click at [617, 26] on button "Close" at bounding box center [621, 23] width 15 height 15
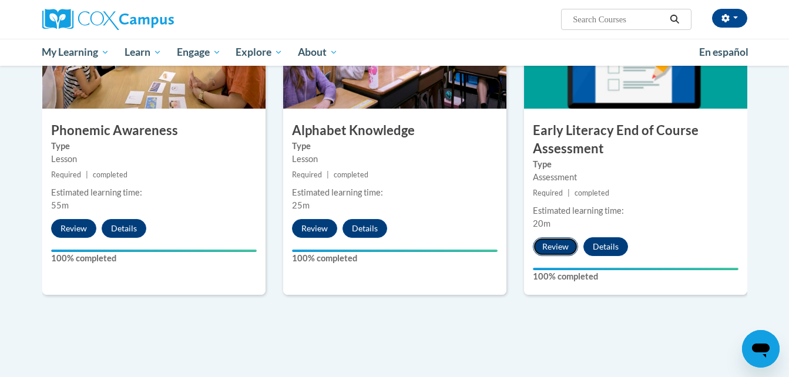
click at [554, 243] on button "Review" at bounding box center [555, 246] width 45 height 19
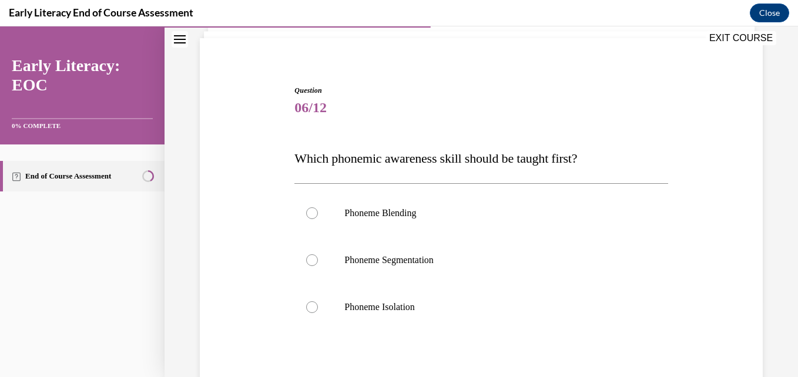
scroll to position [125, 0]
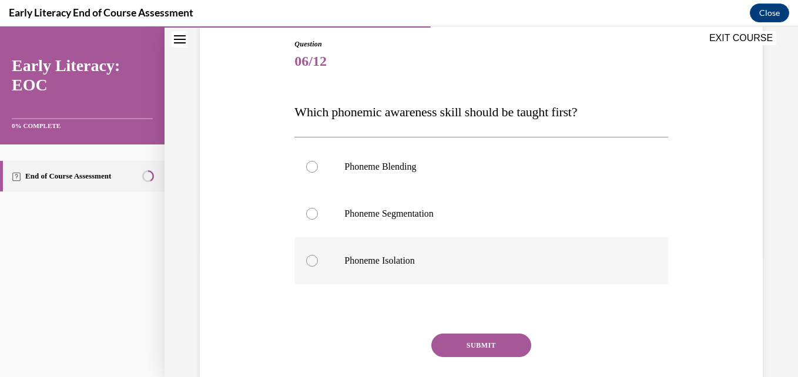
click at [416, 256] on p "Phoneme Isolation" at bounding box center [491, 261] width 294 height 12
click at [463, 350] on button "SUBMIT" at bounding box center [481, 346] width 100 height 24
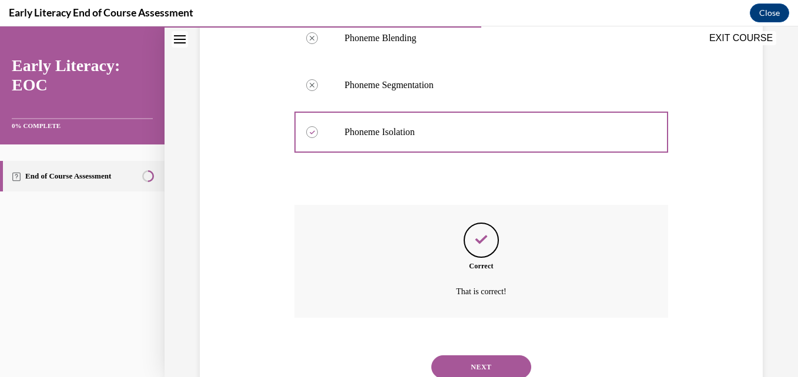
scroll to position [296, 0]
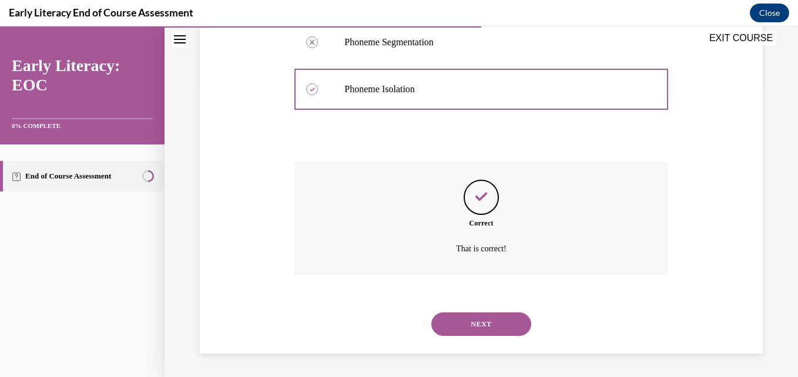
click at [438, 325] on button "NEXT" at bounding box center [481, 325] width 100 height 24
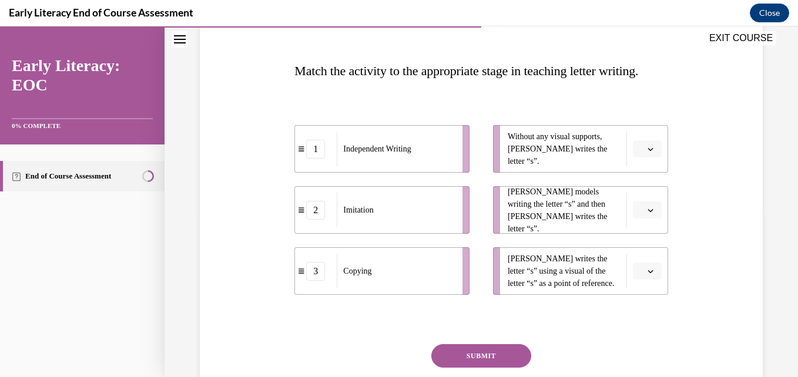
scroll to position [170, 0]
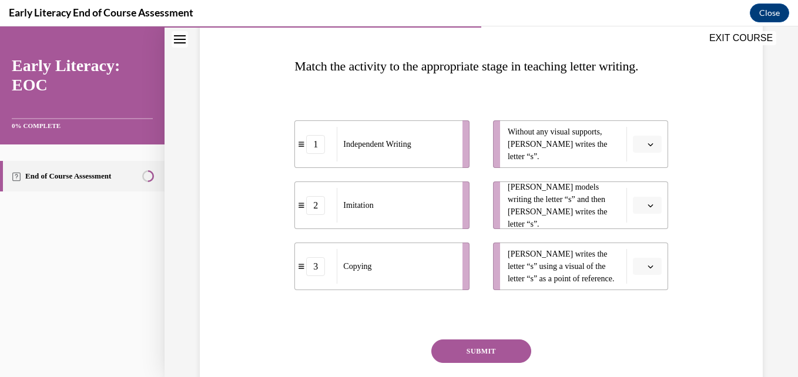
click at [648, 148] on icon "button" at bounding box center [651, 145] width 6 height 6
click at [632, 222] on div "1" at bounding box center [638, 220] width 29 height 24
click at [637, 215] on button "button" at bounding box center [647, 206] width 29 height 18
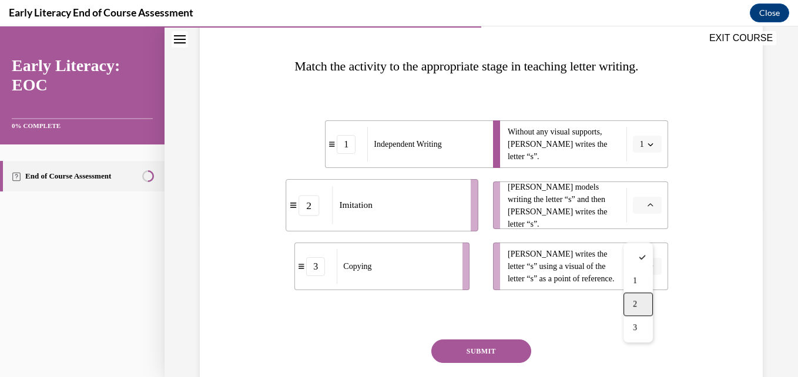
click at [639, 294] on div "2" at bounding box center [638, 305] width 29 height 24
click at [647, 271] on span "button" at bounding box center [651, 267] width 8 height 8
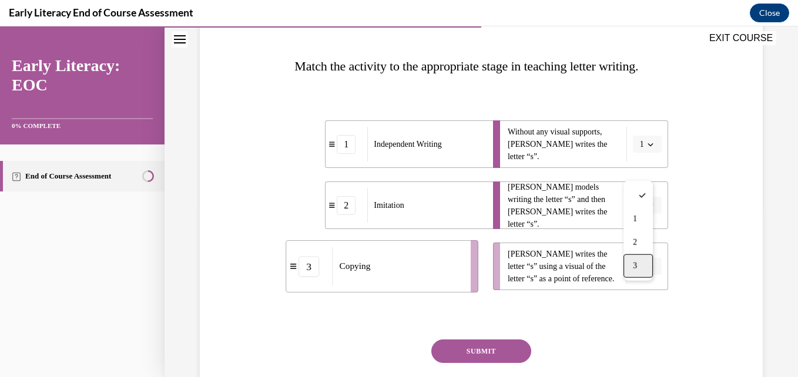
click at [631, 272] on div "3" at bounding box center [638, 266] width 29 height 24
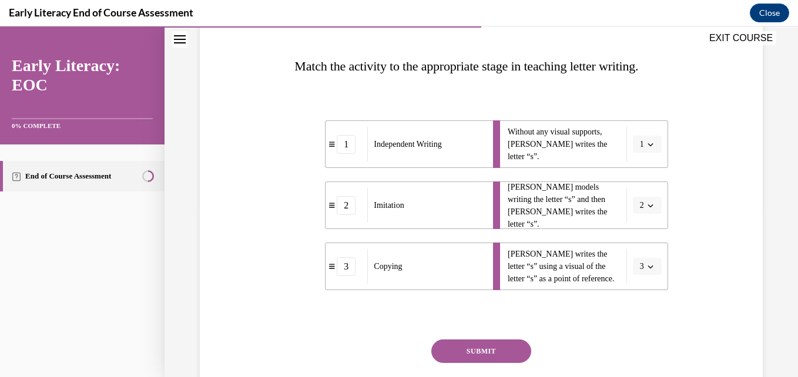
click at [485, 363] on button "SUBMIT" at bounding box center [481, 352] width 100 height 24
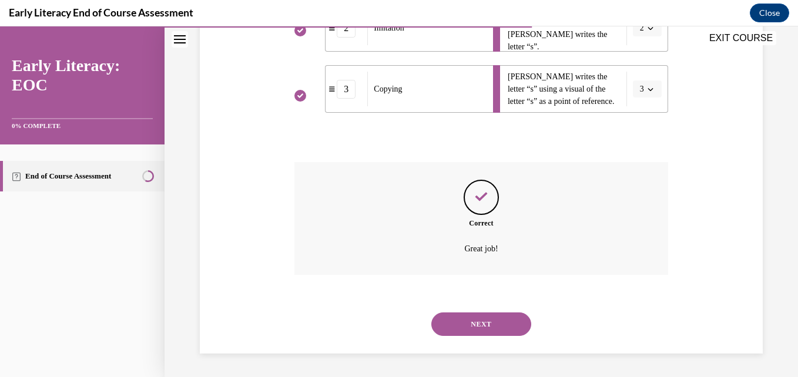
scroll to position [374, 0]
click at [460, 317] on button "NEXT" at bounding box center [481, 325] width 100 height 24
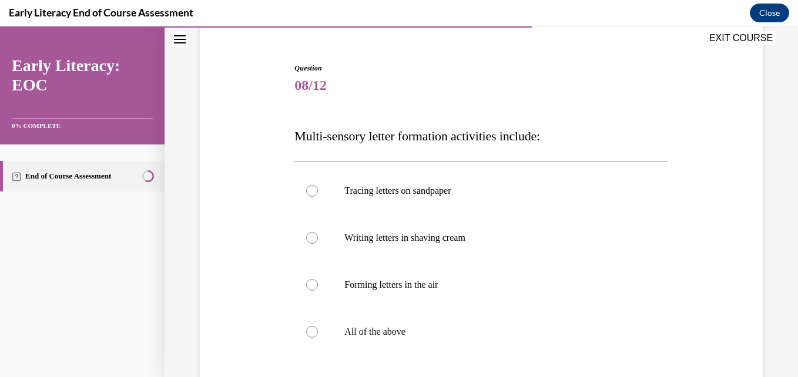
scroll to position [103, 0]
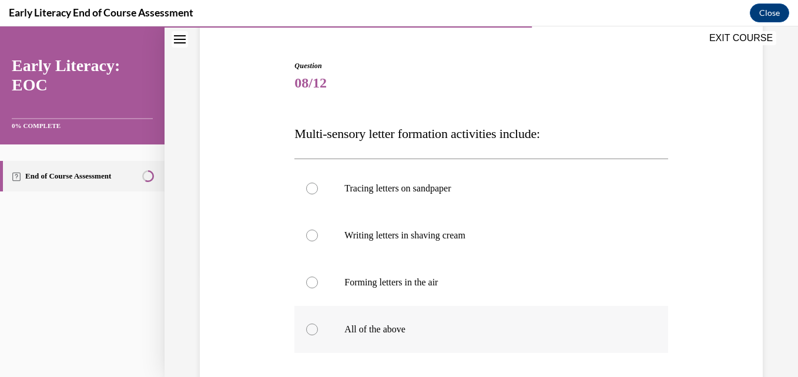
click at [428, 334] on p "All of the above" at bounding box center [491, 330] width 294 height 12
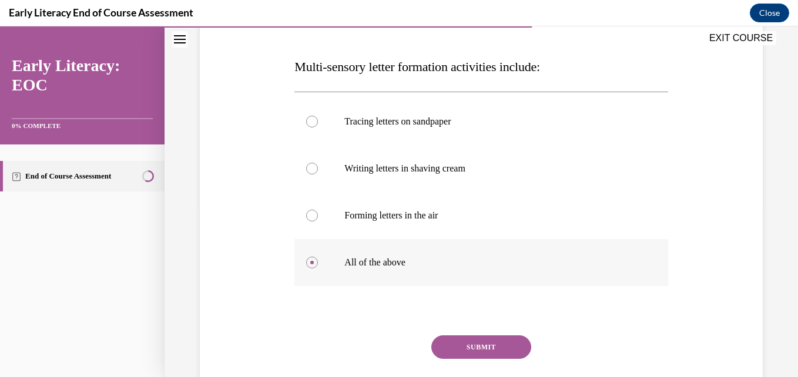
scroll to position [225, 0]
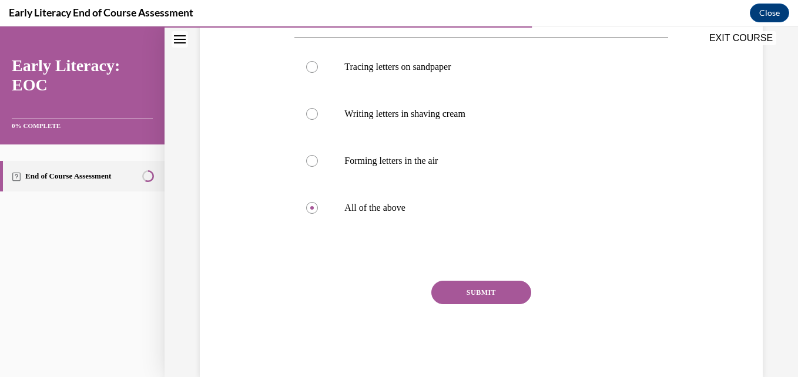
click at [450, 297] on button "SUBMIT" at bounding box center [481, 293] width 100 height 24
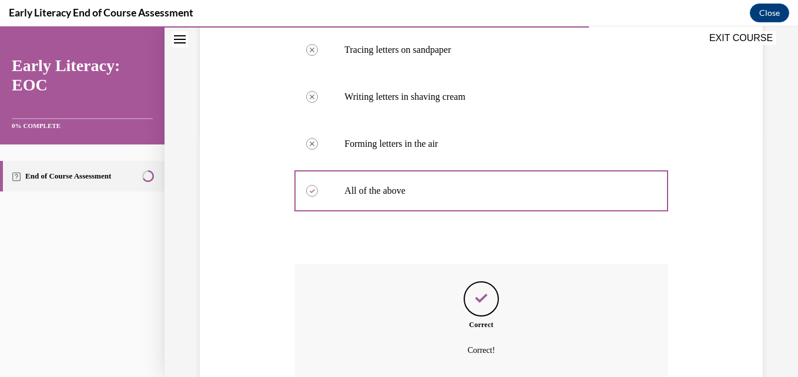
scroll to position [343, 0]
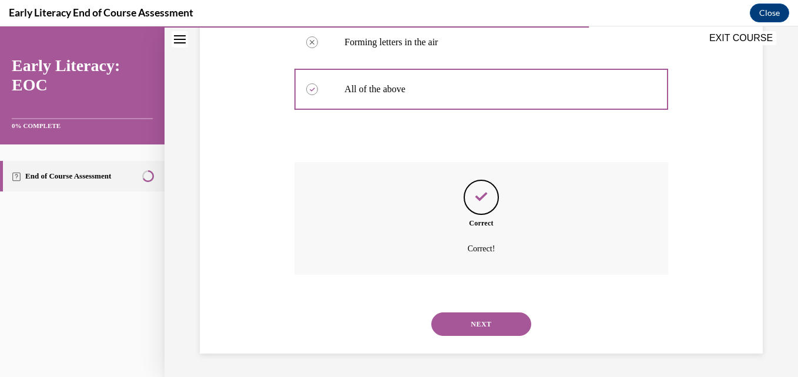
click at [466, 310] on div "NEXT" at bounding box center [480, 324] width 373 height 47
click at [458, 329] on button "NEXT" at bounding box center [481, 325] width 100 height 24
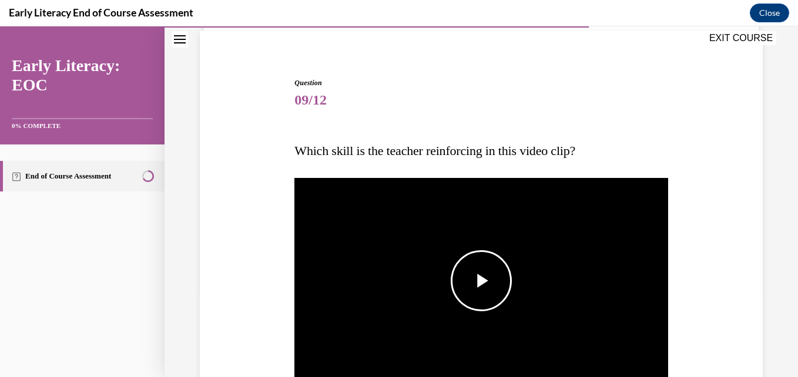
scroll to position [241, 0]
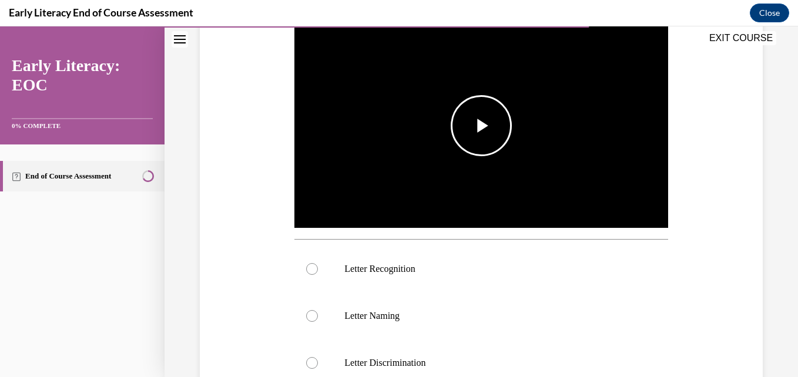
click at [481, 126] on span "Video player" at bounding box center [481, 126] width 0 height 0
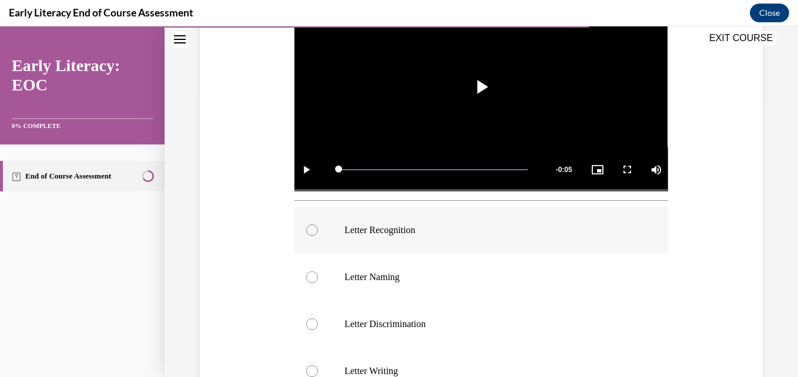
scroll to position [280, 0]
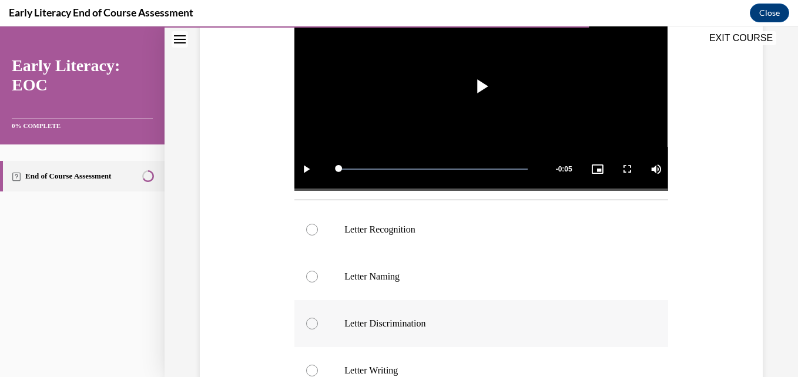
click at [406, 324] on p "Letter Discrimination" at bounding box center [491, 324] width 294 height 12
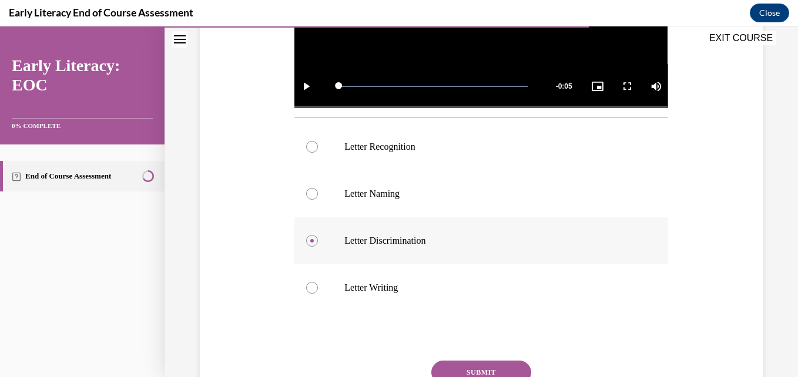
scroll to position [364, 0]
click at [453, 361] on button "SUBMIT" at bounding box center [481, 372] width 100 height 24
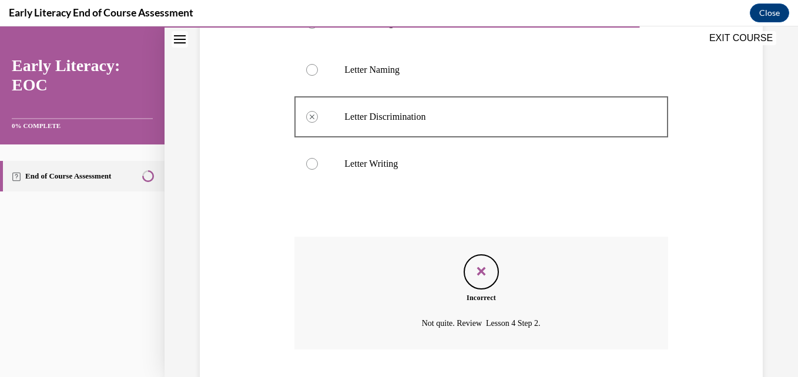
scroll to position [559, 0]
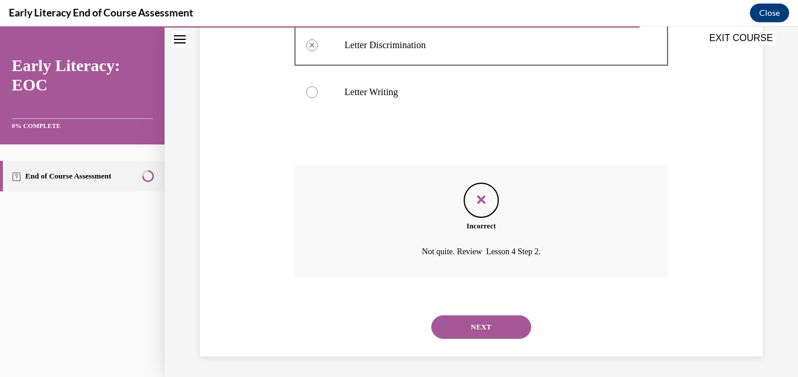
drag, startPoint x: 463, startPoint y: 311, endPoint x: 456, endPoint y: 334, distance: 23.3
click at [456, 334] on div "NEXT" at bounding box center [480, 327] width 373 height 47
click at [456, 334] on button "NEXT" at bounding box center [481, 328] width 100 height 24
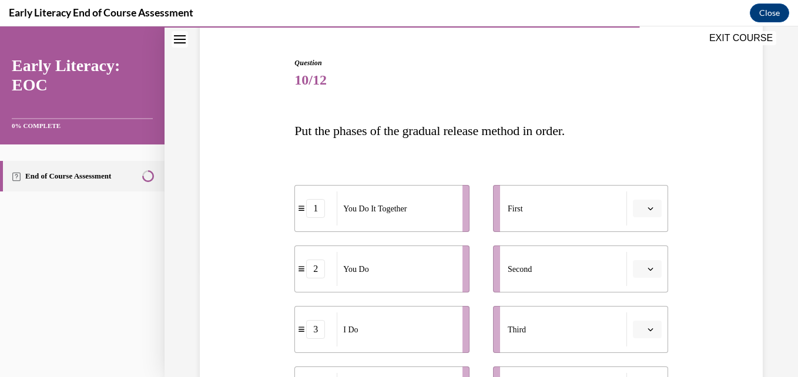
scroll to position [177, 0]
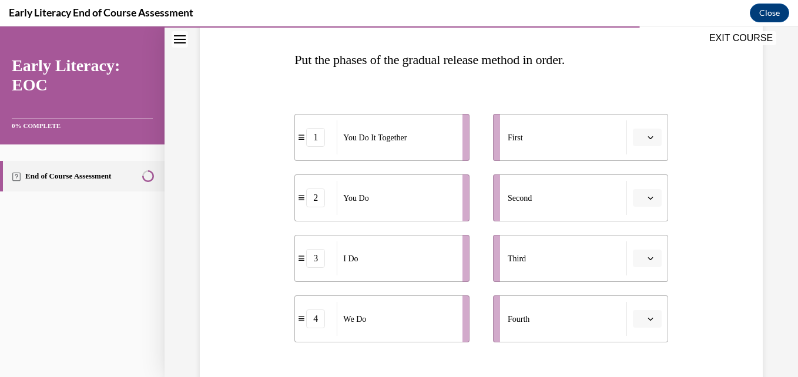
click at [638, 141] on button "button" at bounding box center [647, 138] width 29 height 18
click at [640, 236] on div "3" at bounding box center [638, 235] width 29 height 24
click at [647, 199] on span "button" at bounding box center [651, 198] width 8 height 8
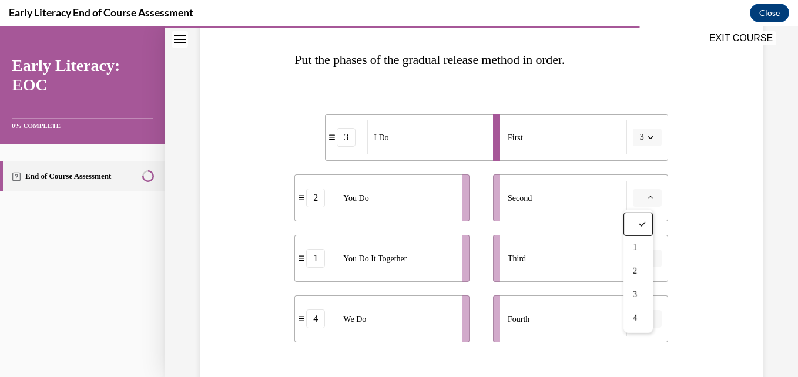
click at [567, 299] on li "Fourth" at bounding box center [580, 319] width 175 height 47
click at [648, 318] on icon "button" at bounding box center [651, 319] width 6 height 6
click at [639, 243] on div "2" at bounding box center [638, 246] width 29 height 24
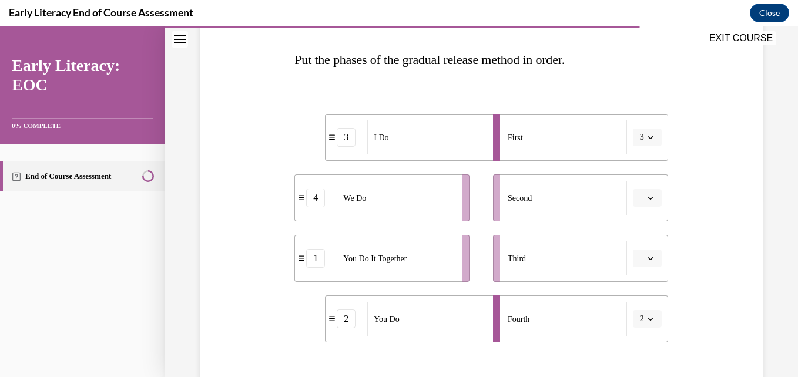
click at [640, 201] on span "Please select an option" at bounding box center [642, 198] width 4 height 12
click at [640, 257] on div "1" at bounding box center [638, 248] width 29 height 24
click at [640, 256] on span "Please select an option" at bounding box center [642, 259] width 4 height 12
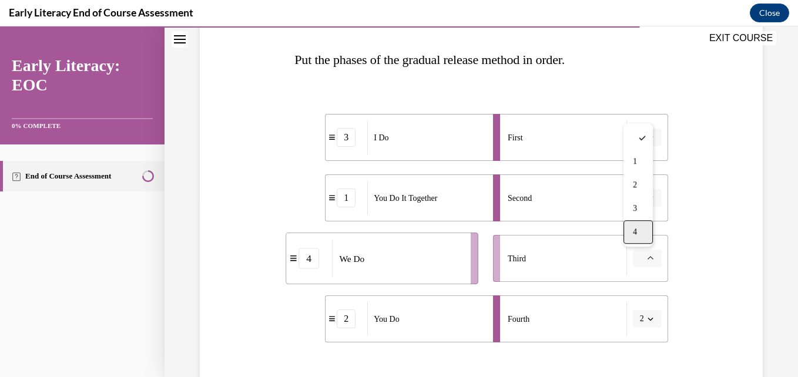
click at [638, 234] on div "4" at bounding box center [638, 232] width 29 height 24
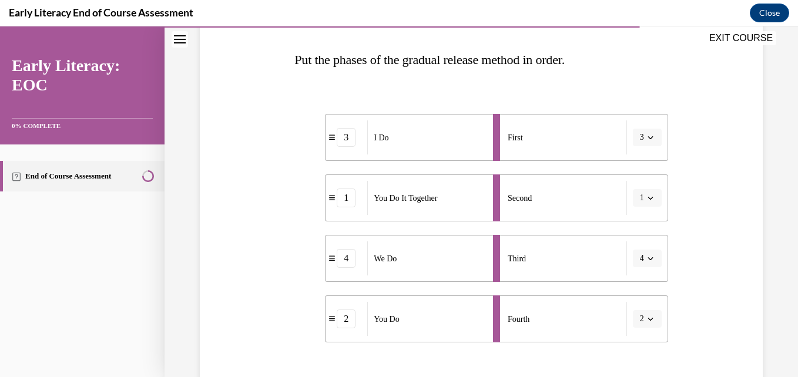
scroll to position [311, 0]
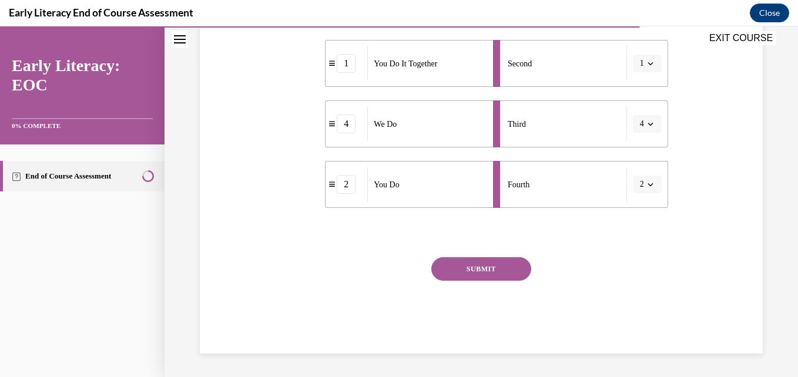
click at [488, 266] on button "SUBMIT" at bounding box center [481, 269] width 100 height 24
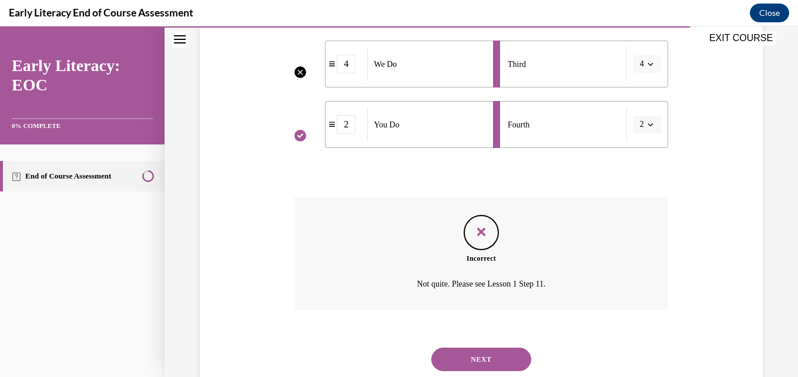
scroll to position [407, 0]
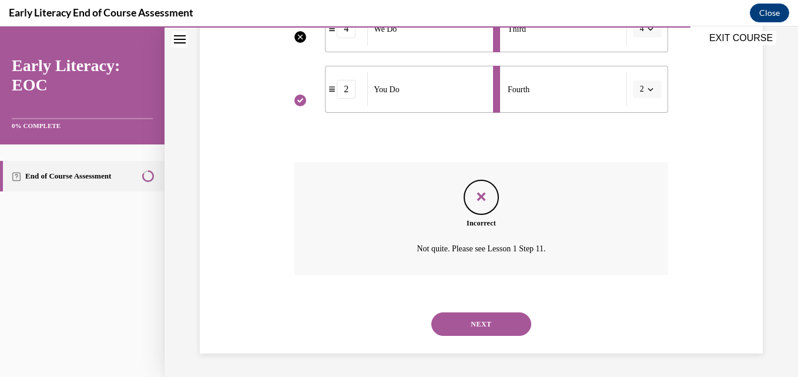
click at [465, 321] on button "NEXT" at bounding box center [481, 325] width 100 height 24
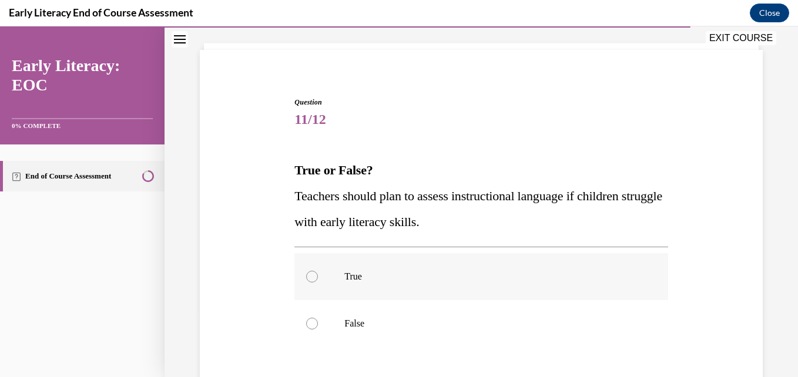
scroll to position [109, 0]
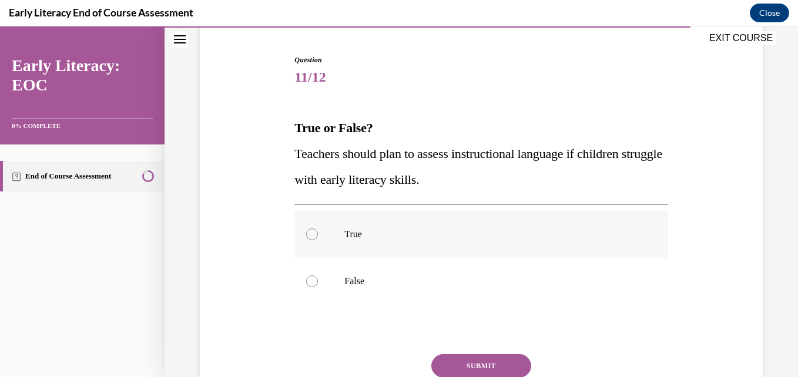
click at [377, 240] on div at bounding box center [480, 234] width 373 height 47
click at [467, 359] on button "SUBMIT" at bounding box center [481, 366] width 100 height 24
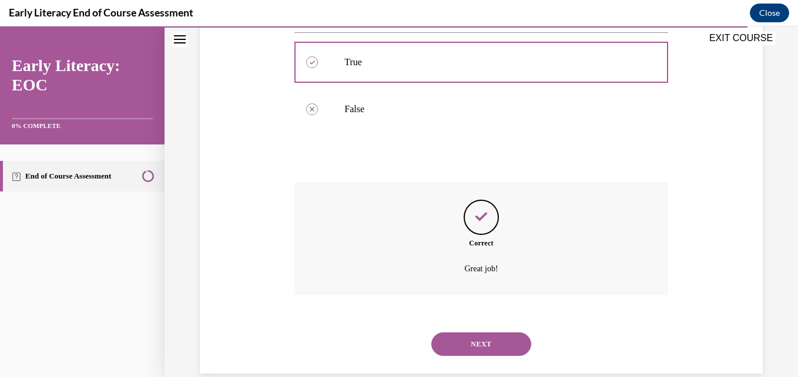
scroll to position [301, 0]
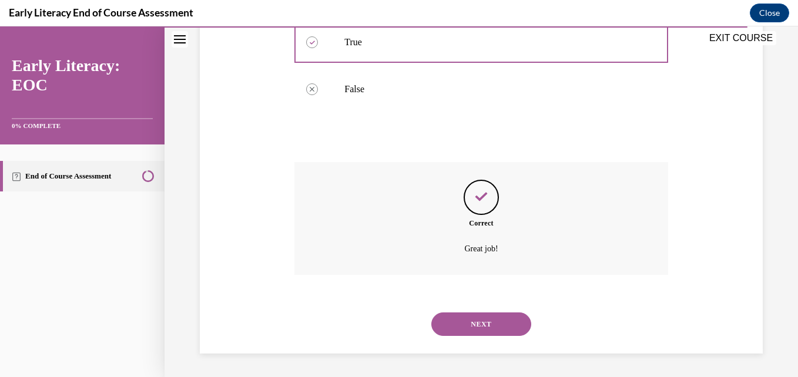
click at [463, 324] on button "NEXT" at bounding box center [481, 325] width 100 height 24
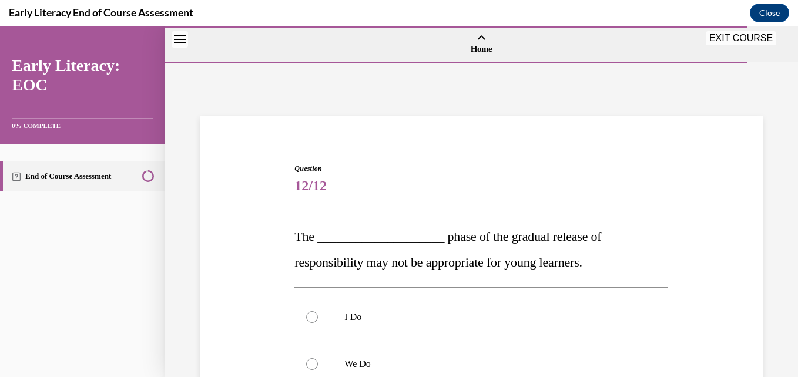
scroll to position [129, 0]
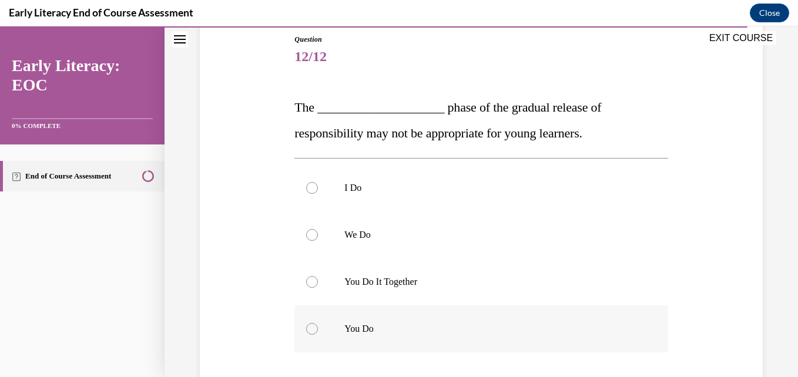
click at [403, 322] on div at bounding box center [480, 329] width 373 height 47
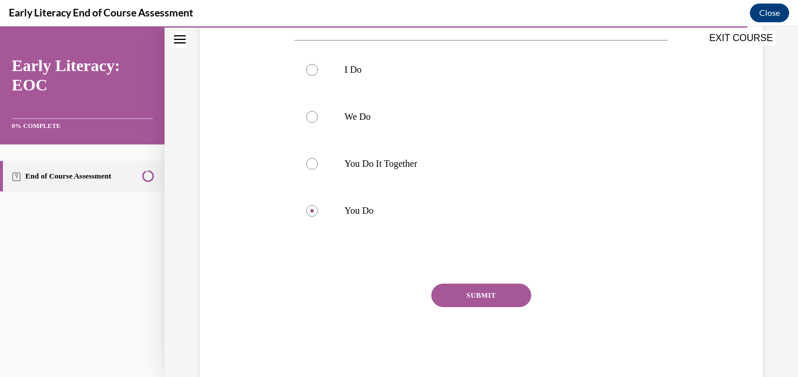
click at [447, 295] on button "SUBMIT" at bounding box center [481, 296] width 100 height 24
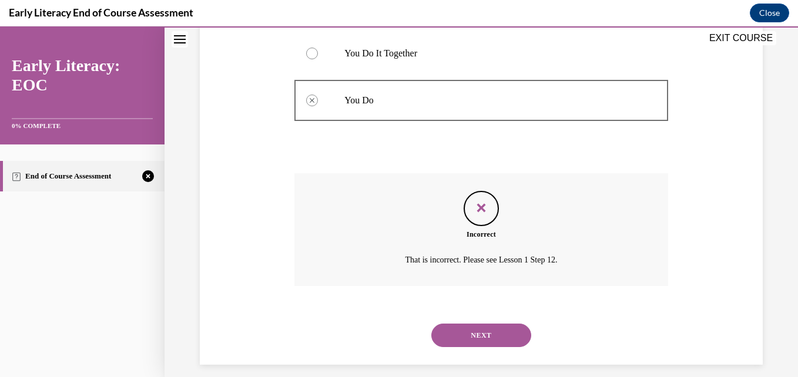
scroll to position [369, 0]
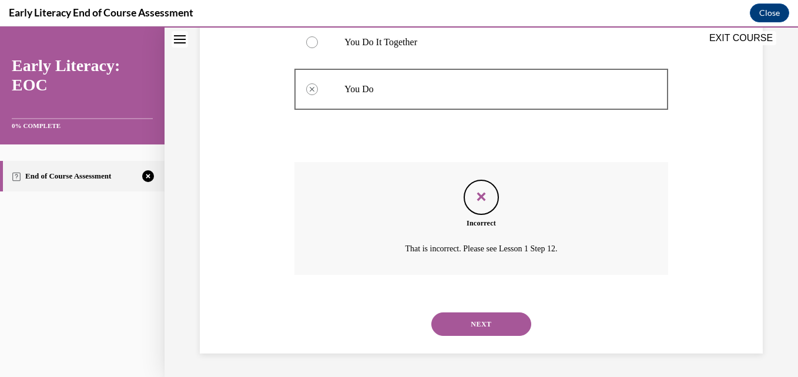
click at [463, 313] on button "NEXT" at bounding box center [481, 325] width 100 height 24
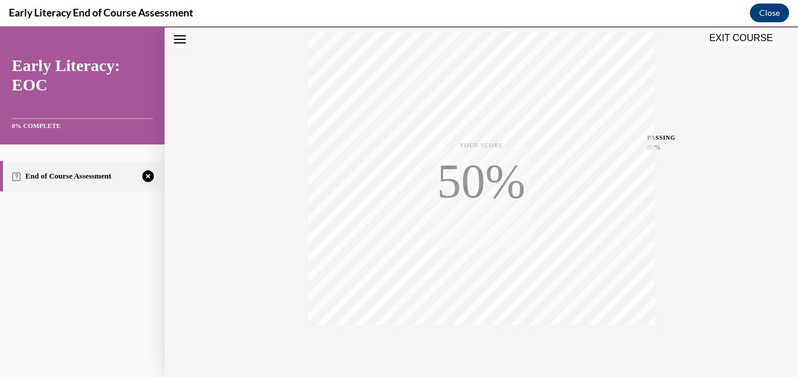
scroll to position [252, 0]
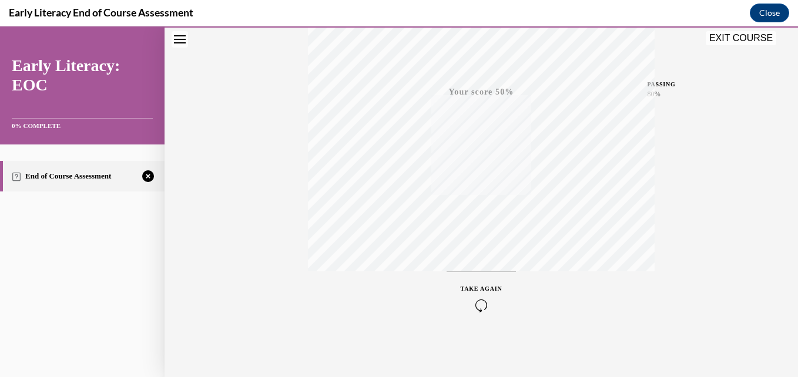
click at [471, 311] on icon "button" at bounding box center [482, 305] width 42 height 13
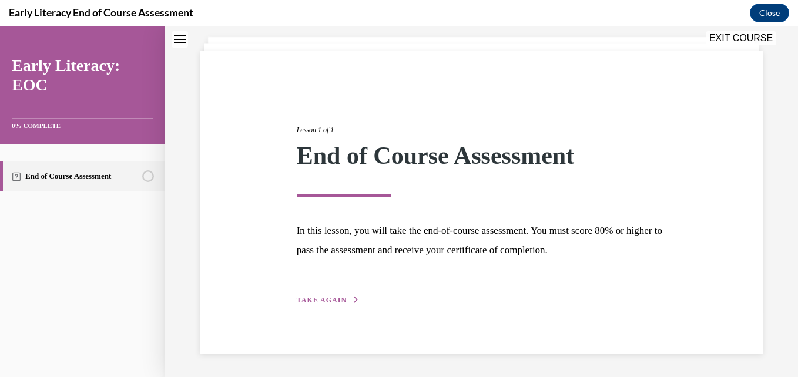
scroll to position [65, 0]
click at [324, 304] on span "TAKE AGAIN" at bounding box center [322, 301] width 50 height 8
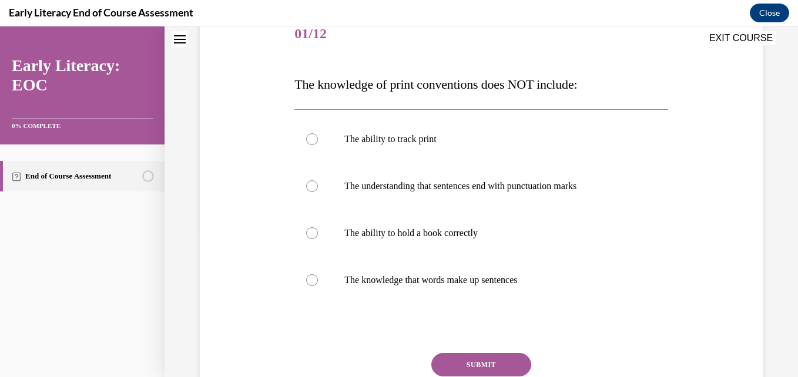
scroll to position [153, 0]
click at [362, 242] on div at bounding box center [480, 232] width 373 height 47
click at [451, 353] on button "SUBMIT" at bounding box center [481, 365] width 100 height 24
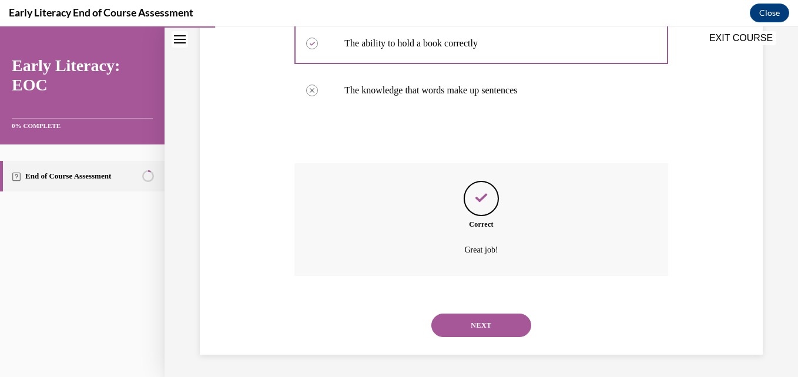
scroll to position [343, 0]
click at [458, 321] on button "NEXT" at bounding box center [481, 325] width 100 height 24
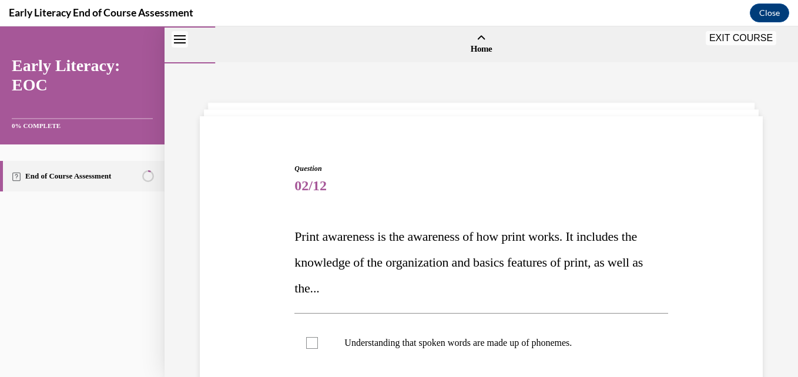
scroll to position [182, 0]
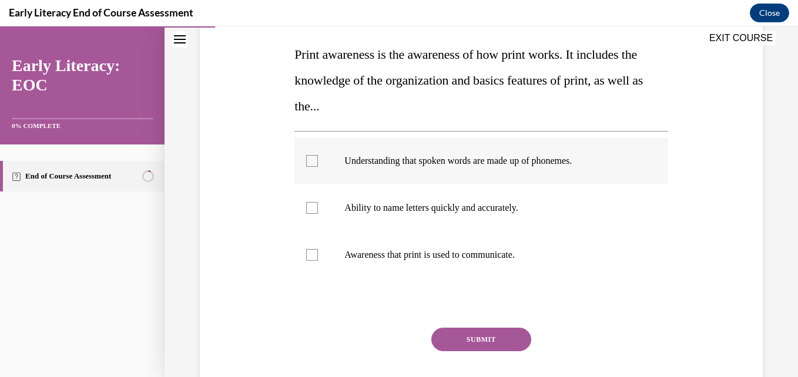
click at [504, 161] on p "Understanding that spoken words are made up of phonemes." at bounding box center [491, 161] width 294 height 12
click at [465, 344] on button "SUBMIT" at bounding box center [481, 340] width 100 height 24
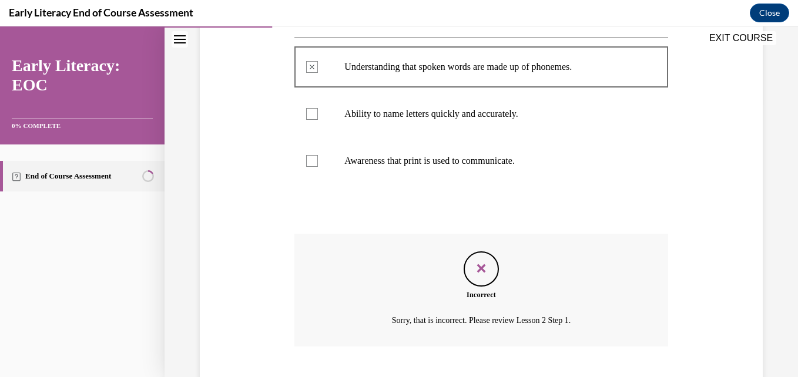
scroll to position [348, 0]
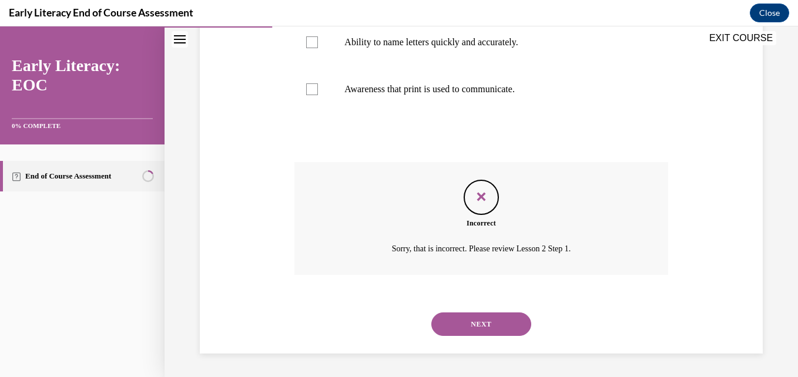
click at [466, 332] on button "NEXT" at bounding box center [481, 325] width 100 height 24
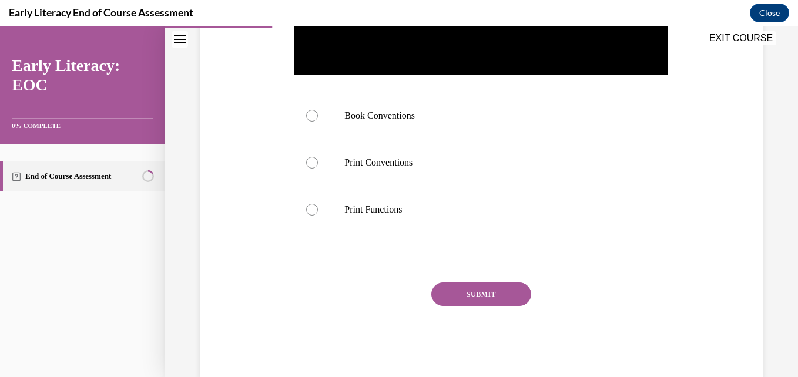
scroll to position [396, 0]
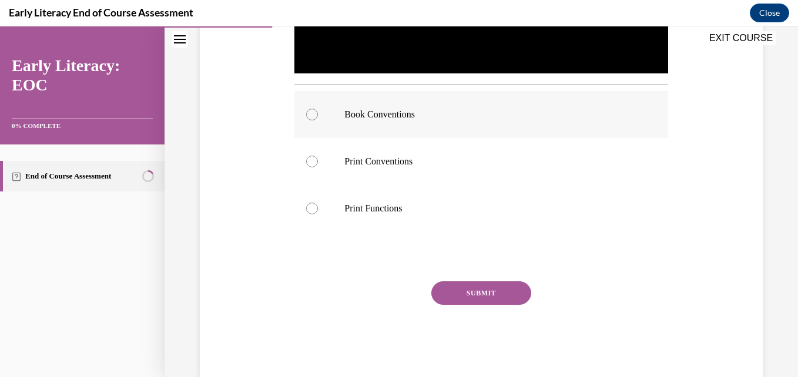
click at [451, 113] on p "Book Conventions" at bounding box center [491, 115] width 294 height 12
click at [453, 283] on button "SUBMIT" at bounding box center [481, 294] width 100 height 24
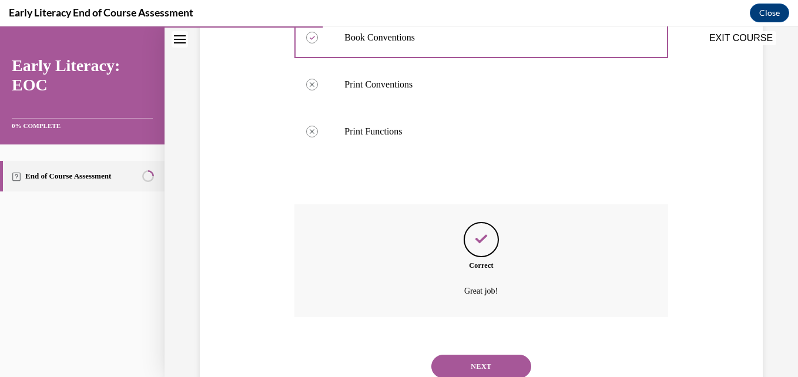
scroll to position [512, 0]
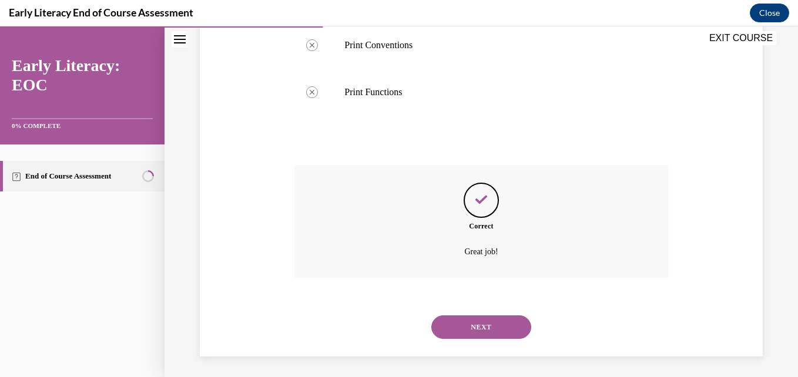
click at [441, 324] on button "NEXT" at bounding box center [481, 328] width 100 height 24
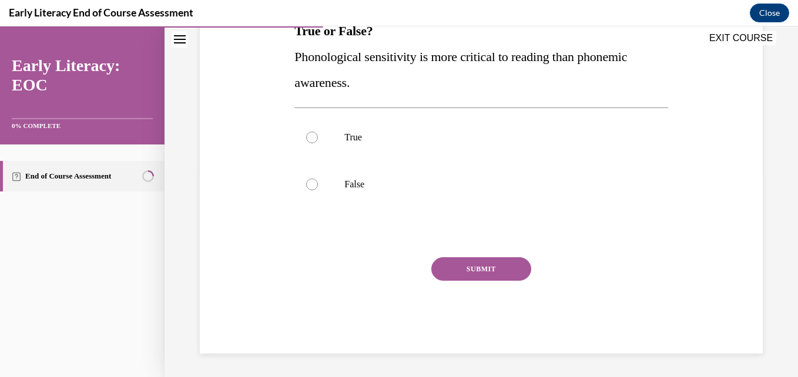
scroll to position [176, 0]
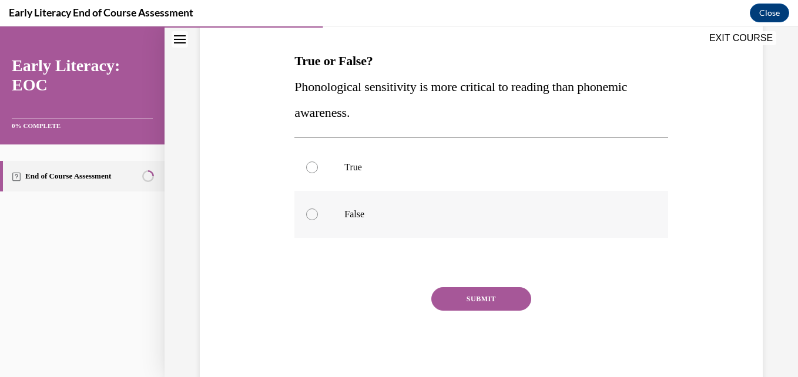
click at [446, 199] on div at bounding box center [480, 214] width 373 height 47
click at [455, 292] on button "SUBMIT" at bounding box center [481, 299] width 100 height 24
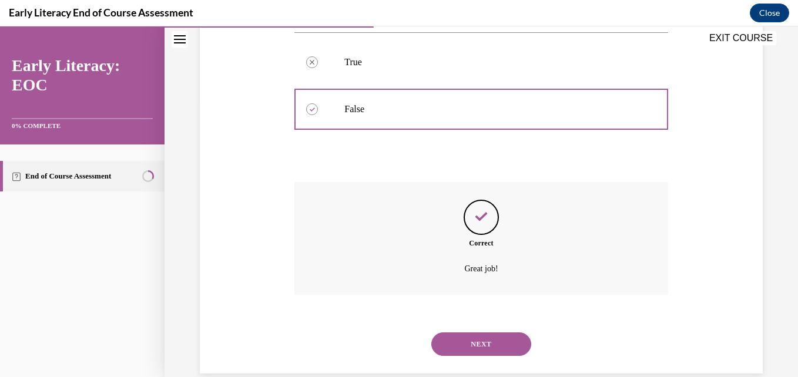
scroll to position [301, 0]
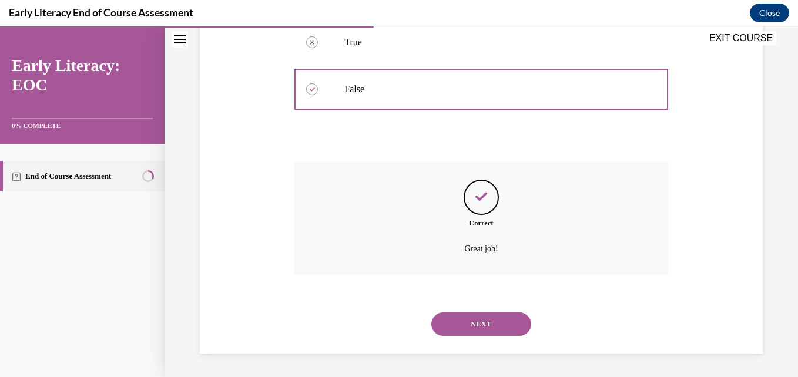
click at [460, 320] on button "NEXT" at bounding box center [481, 325] width 100 height 24
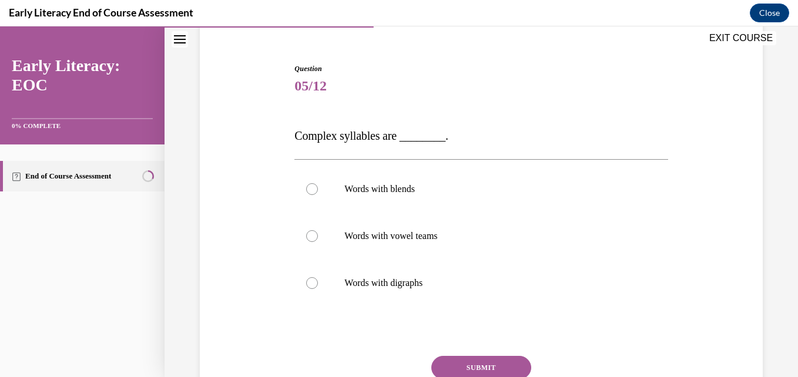
scroll to position [115, 0]
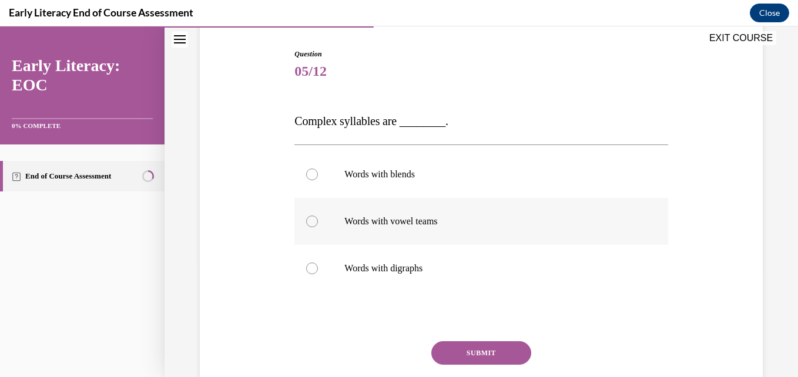
click at [430, 236] on div at bounding box center [480, 221] width 373 height 47
click at [454, 350] on button "SUBMIT" at bounding box center [481, 353] width 100 height 24
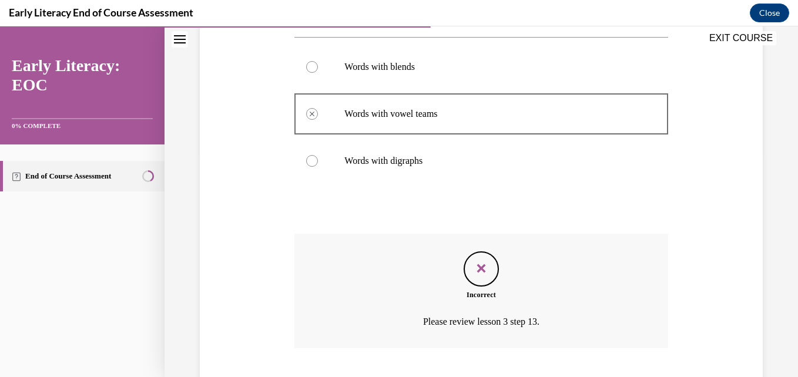
scroll to position [296, 0]
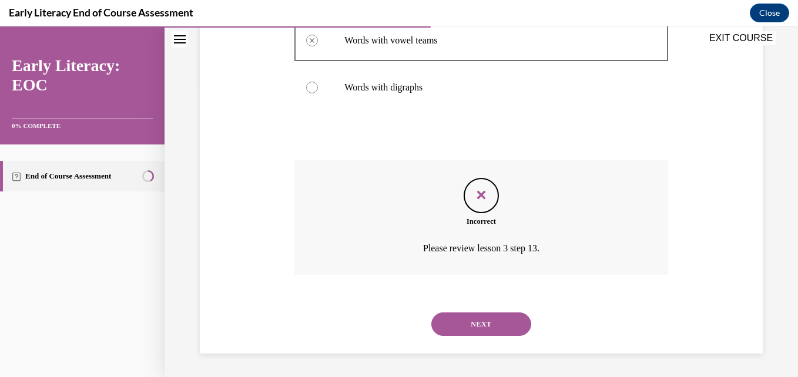
click at [473, 280] on div "Incorrect Please review lesson 3 step 13." at bounding box center [480, 226] width 373 height 132
click at [453, 337] on div "NEXT" at bounding box center [480, 324] width 373 height 47
click at [457, 326] on button "NEXT" at bounding box center [481, 325] width 100 height 24
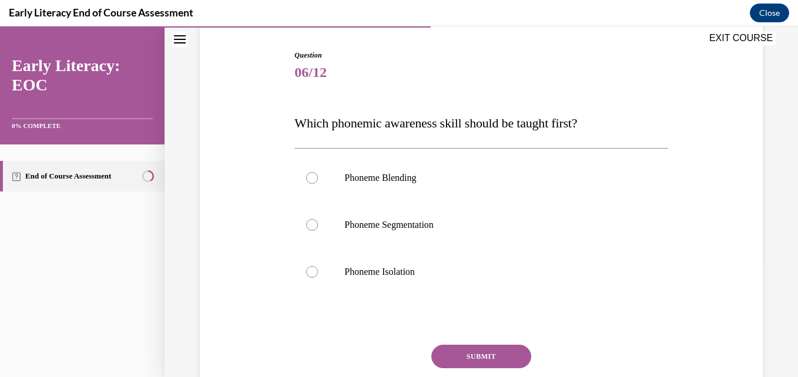
scroll to position [114, 0]
click at [448, 287] on div at bounding box center [480, 271] width 373 height 47
click at [465, 363] on button "SUBMIT" at bounding box center [481, 356] width 100 height 24
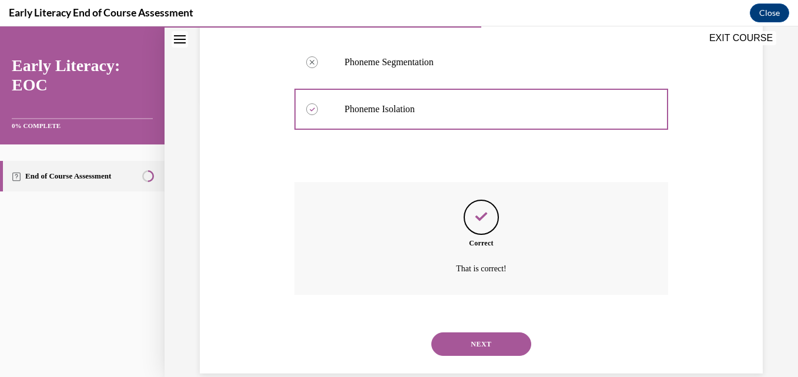
scroll to position [296, 0]
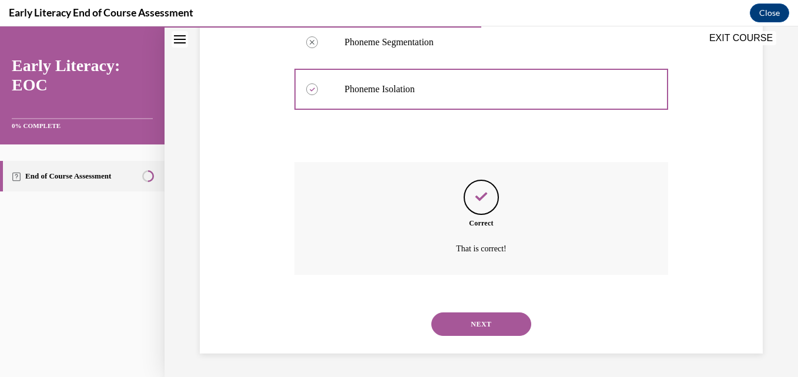
click at [447, 324] on button "NEXT" at bounding box center [481, 325] width 100 height 24
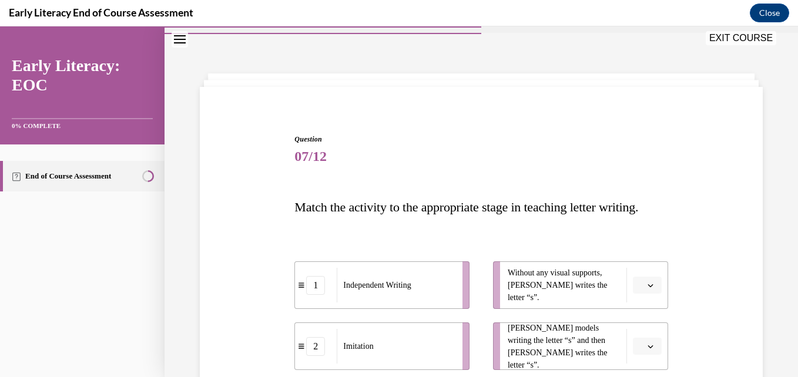
scroll to position [126, 0]
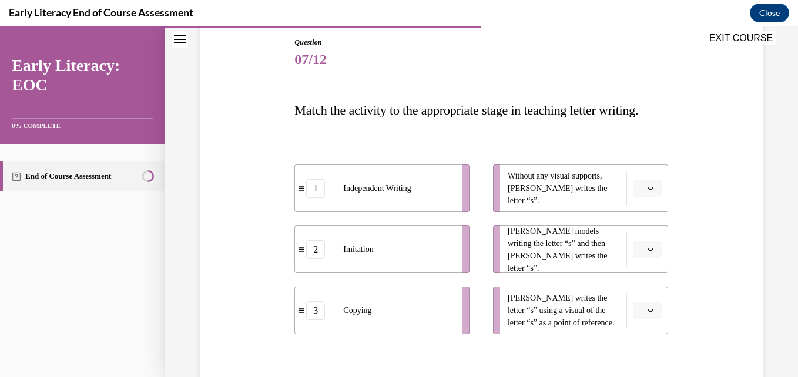
click at [640, 195] on span "Please select an option" at bounding box center [642, 189] width 4 height 12
click at [632, 261] on div "1" at bounding box center [638, 264] width 29 height 24
click at [642, 259] on button "button" at bounding box center [647, 250] width 29 height 18
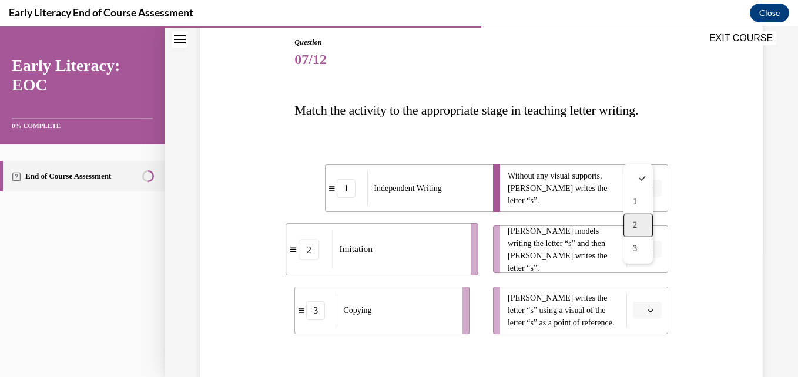
click at [634, 223] on span "2" at bounding box center [635, 225] width 4 height 9
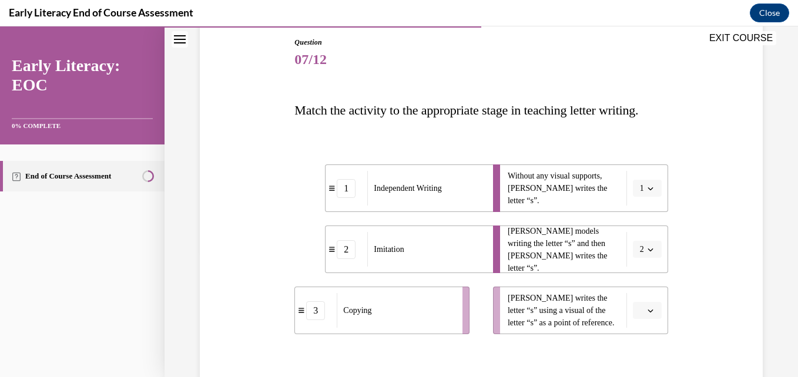
click at [641, 320] on button "button" at bounding box center [647, 311] width 29 height 18
click at [638, 316] on div "3" at bounding box center [638, 311] width 29 height 24
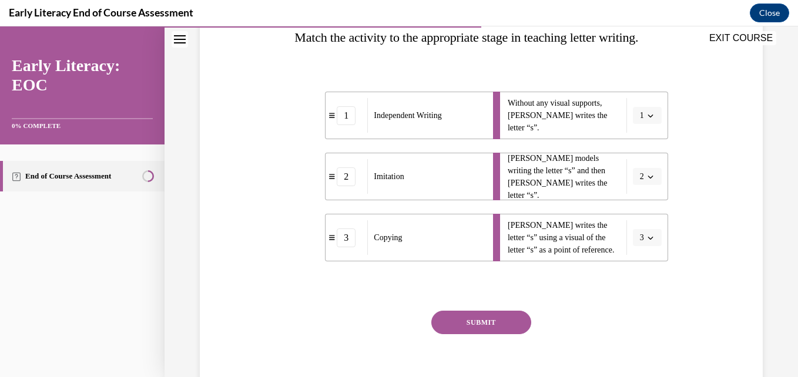
scroll to position [205, 0]
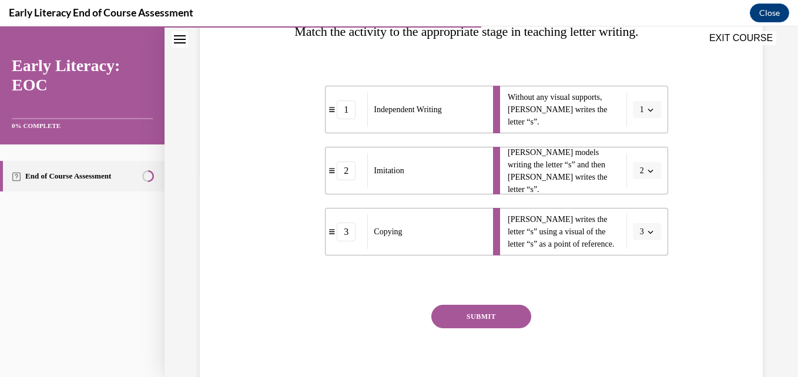
click at [493, 329] on button "SUBMIT" at bounding box center [481, 317] width 100 height 24
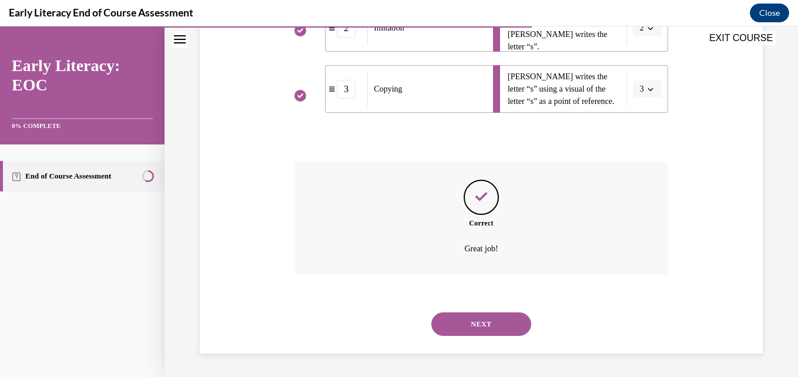
scroll to position [374, 0]
click at [477, 313] on button "NEXT" at bounding box center [481, 325] width 100 height 24
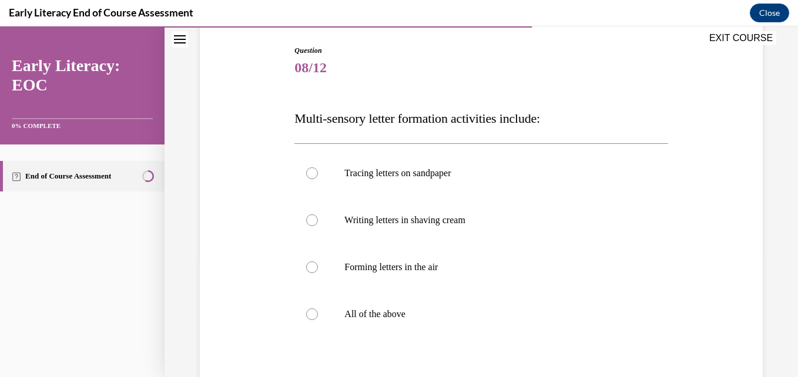
scroll to position [119, 0]
click at [477, 313] on p "All of the above" at bounding box center [491, 314] width 294 height 12
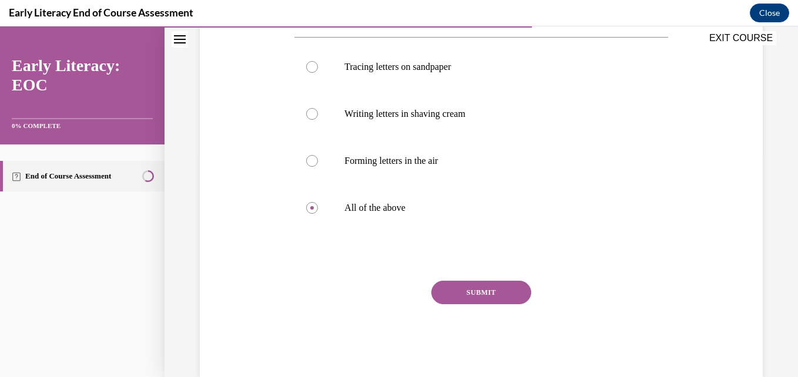
click at [479, 285] on button "SUBMIT" at bounding box center [481, 293] width 100 height 24
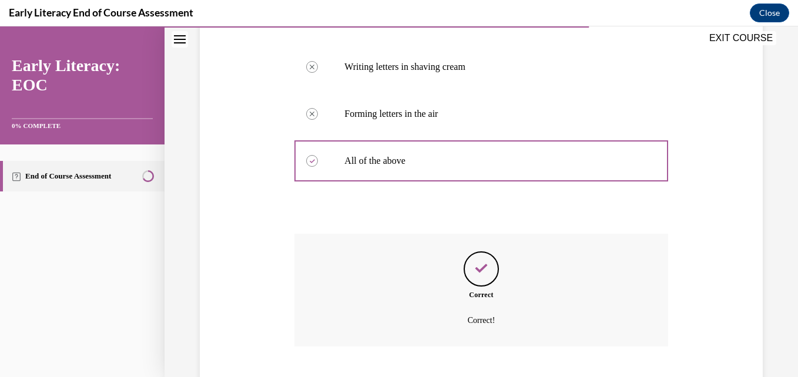
scroll to position [343, 0]
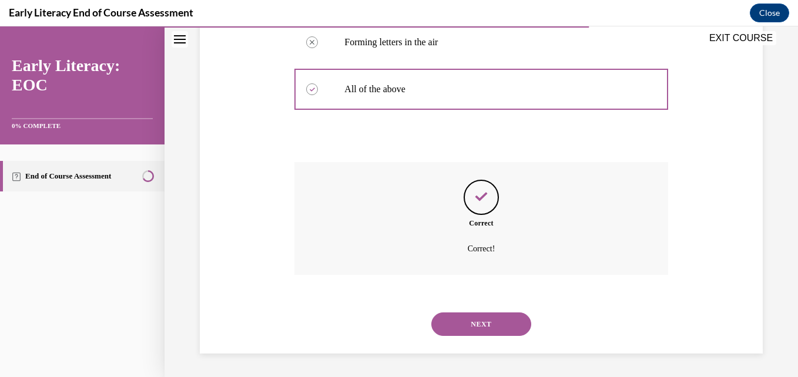
click at [465, 314] on button "NEXT" at bounding box center [481, 325] width 100 height 24
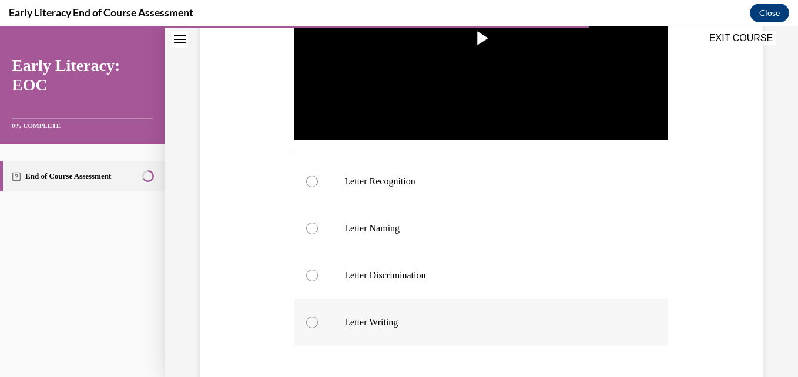
scroll to position [363, 0]
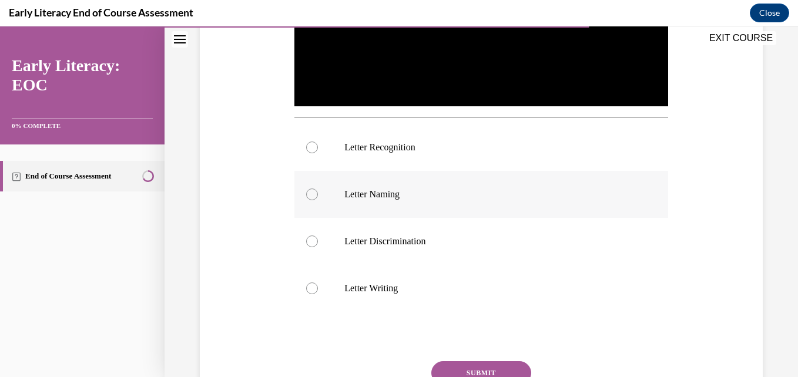
click at [476, 197] on p "Letter Naming" at bounding box center [491, 195] width 294 height 12
click at [449, 363] on button "SUBMIT" at bounding box center [481, 373] width 100 height 24
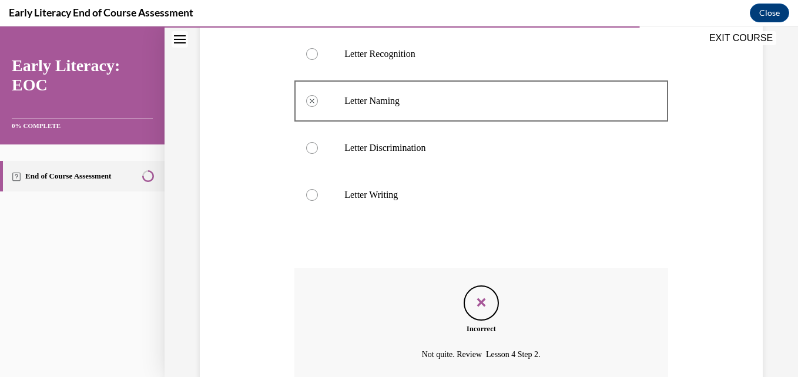
scroll to position [559, 0]
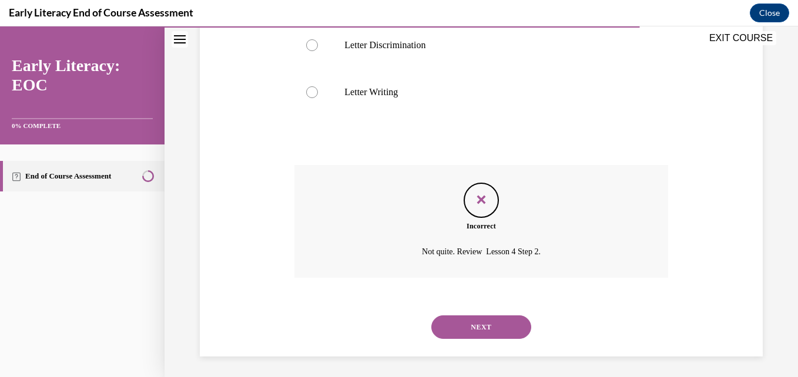
click at [474, 328] on button "NEXT" at bounding box center [481, 328] width 100 height 24
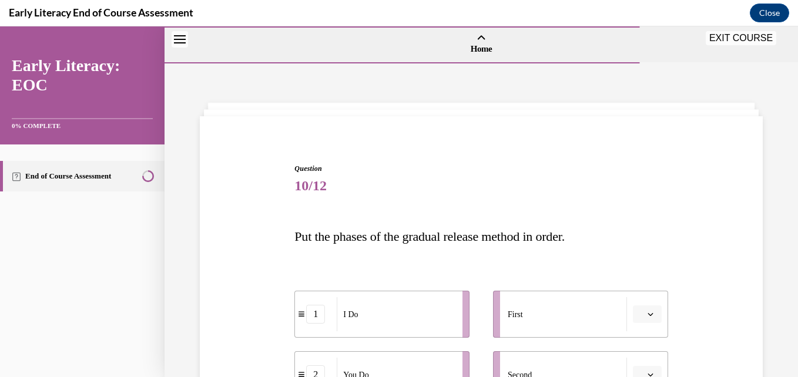
scroll to position [220, 0]
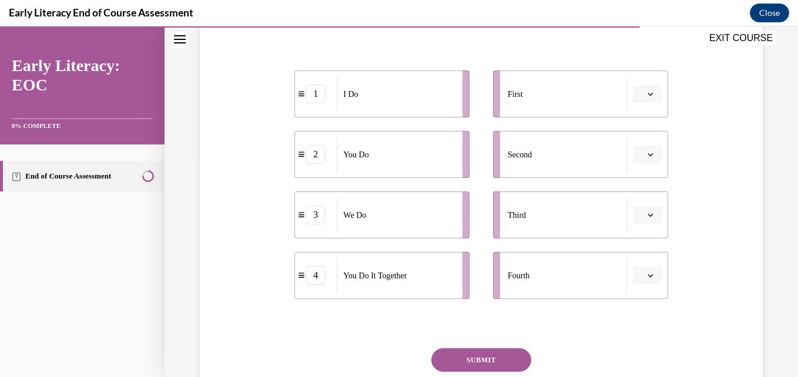
click at [570, 89] on div "First" at bounding box center [567, 94] width 119 height 34
click at [623, 89] on li "First" at bounding box center [580, 94] width 175 height 47
click at [640, 91] on span "Please select an option" at bounding box center [642, 94] width 4 height 12
click at [635, 144] on span "1" at bounding box center [635, 143] width 4 height 9
click at [648, 152] on icon "button" at bounding box center [651, 155] width 6 height 6
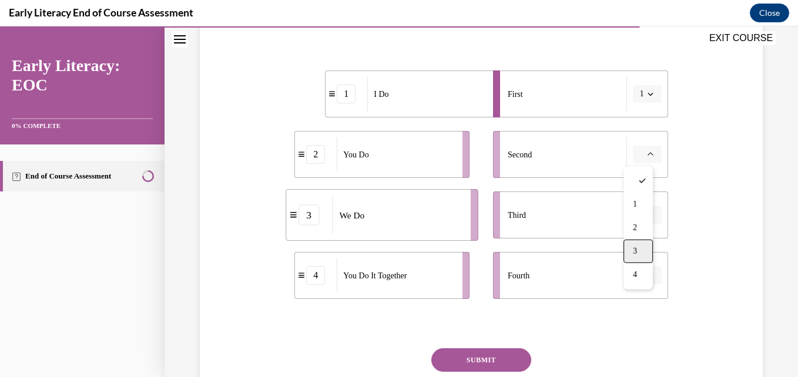
click at [637, 247] on span "3" at bounding box center [635, 251] width 4 height 9
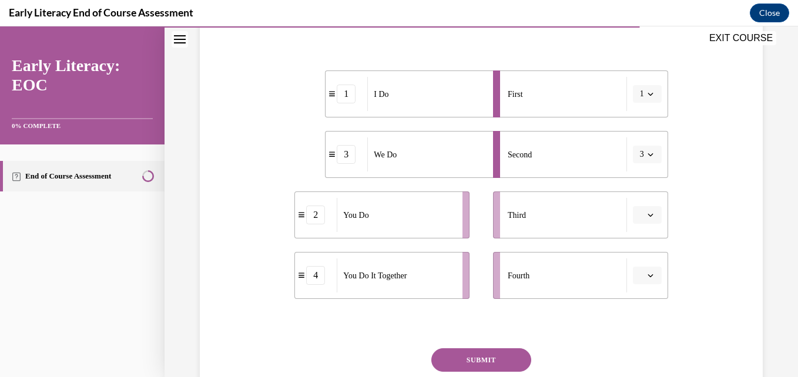
click at [638, 218] on button "button" at bounding box center [647, 215] width 29 height 18
click at [637, 348] on div "1 2 3 4" at bounding box center [638, 288] width 29 height 123
click at [639, 334] on div "4" at bounding box center [638, 336] width 29 height 24
click at [645, 282] on button "button" at bounding box center [647, 276] width 29 height 18
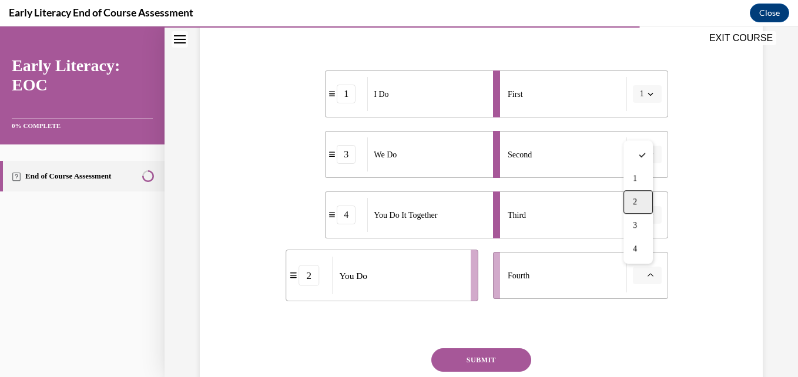
click at [640, 197] on div "2" at bounding box center [638, 202] width 29 height 24
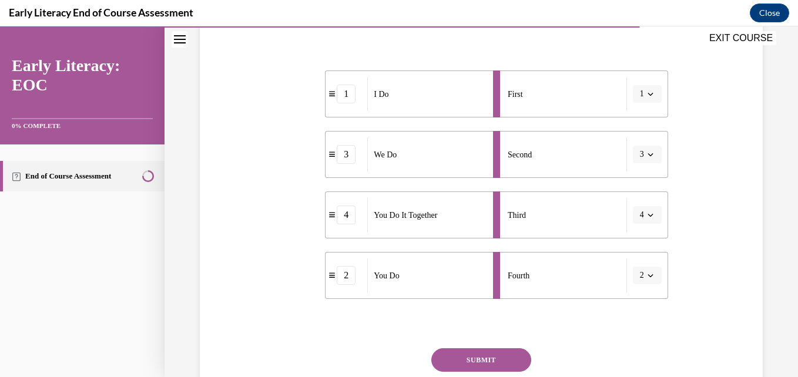
click at [495, 361] on button "SUBMIT" at bounding box center [481, 361] width 100 height 24
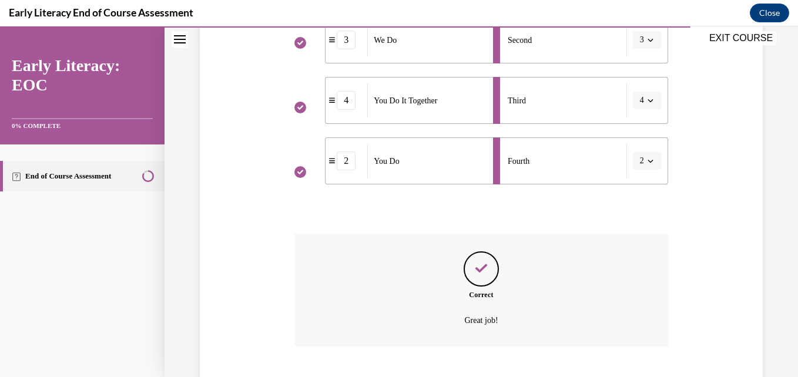
scroll to position [407, 0]
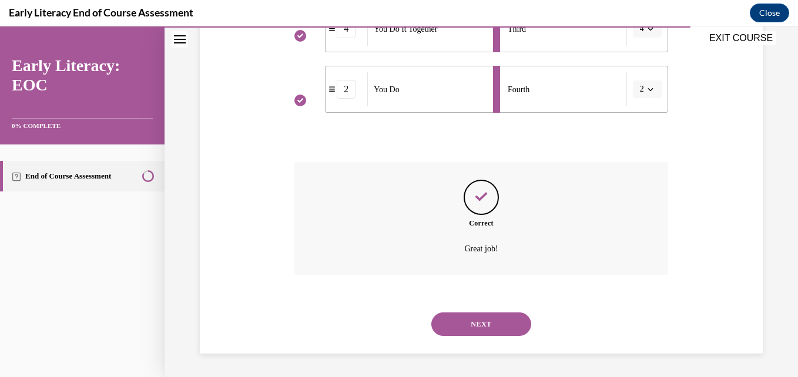
click at [477, 327] on button "NEXT" at bounding box center [481, 325] width 100 height 24
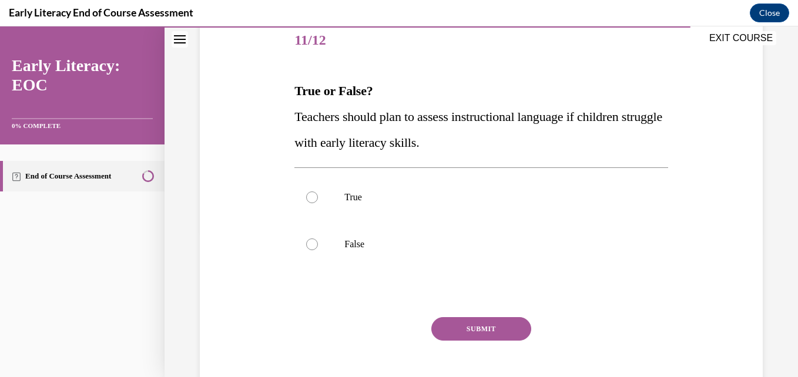
scroll to position [146, 0]
click at [450, 192] on p "True" at bounding box center [491, 197] width 294 height 12
click at [463, 327] on button "SUBMIT" at bounding box center [481, 329] width 100 height 24
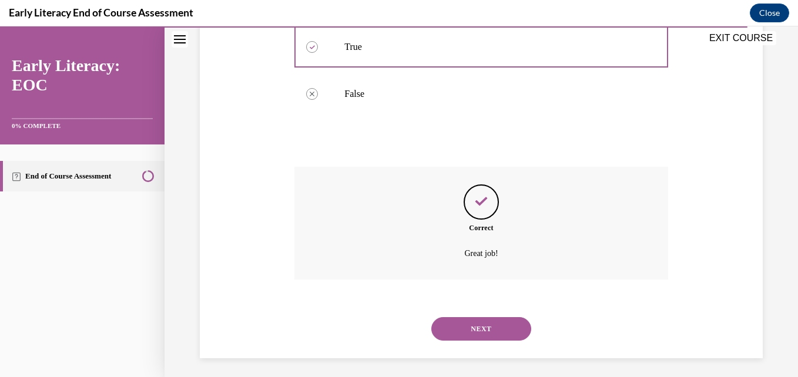
scroll to position [301, 0]
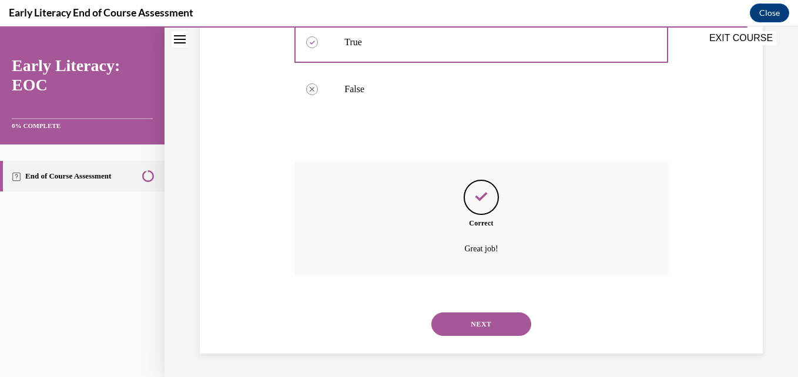
click at [489, 330] on button "NEXT" at bounding box center [481, 325] width 100 height 24
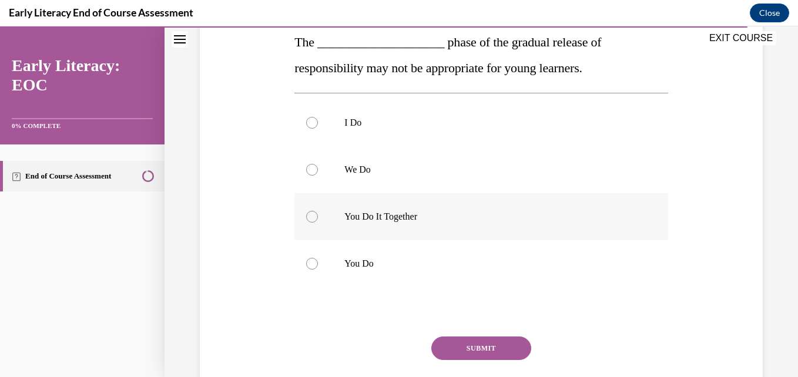
scroll to position [195, 0]
click at [494, 125] on p "I Do" at bounding box center [491, 122] width 294 height 12
click at [473, 353] on button "SUBMIT" at bounding box center [481, 348] width 100 height 24
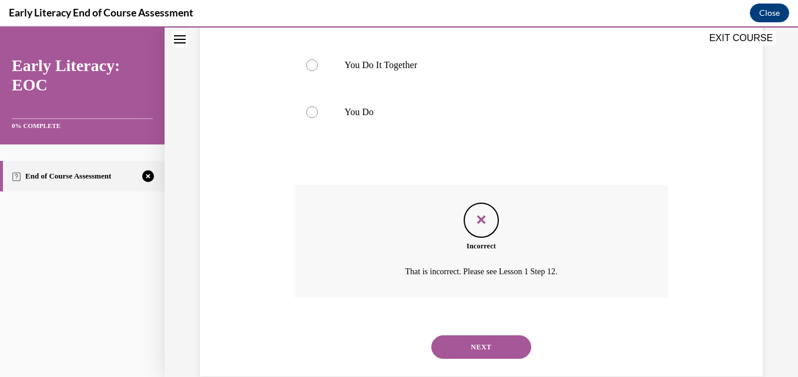
scroll to position [347, 0]
click at [457, 337] on button "NEXT" at bounding box center [481, 346] width 100 height 24
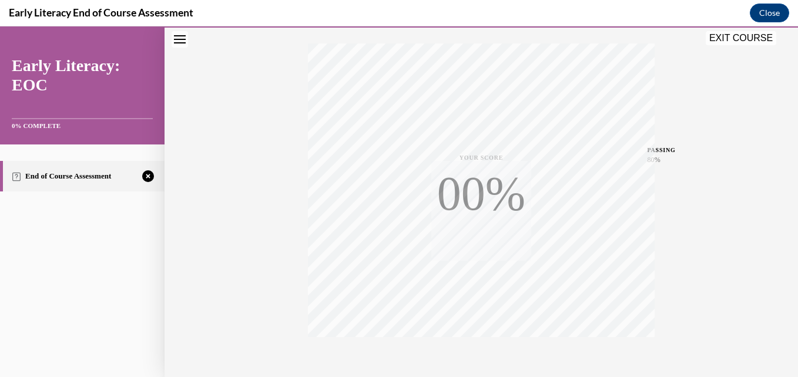
scroll to position [195, 0]
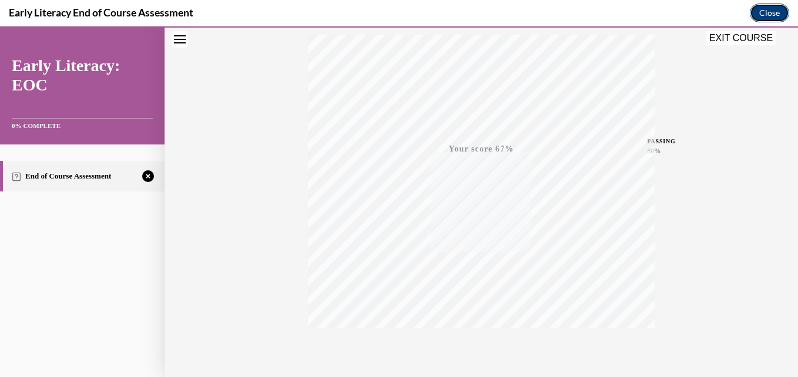
click at [758, 16] on button "Close" at bounding box center [769, 13] width 39 height 19
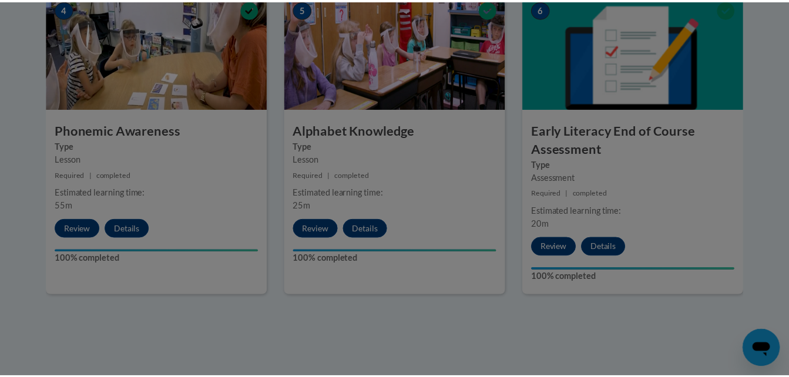
scroll to position [0, 0]
